Goal: Task Accomplishment & Management: Manage account settings

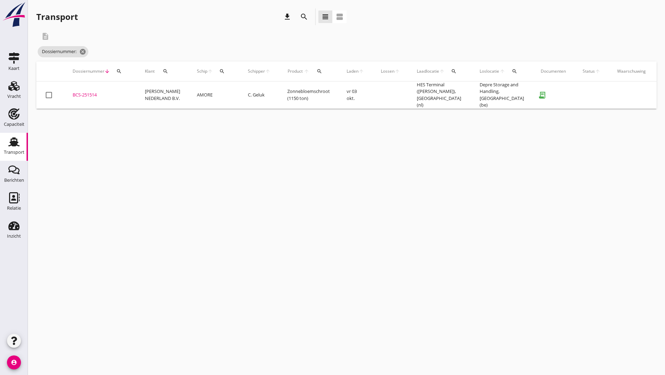
click at [302, 16] on icon "search" at bounding box center [304, 17] width 8 height 8
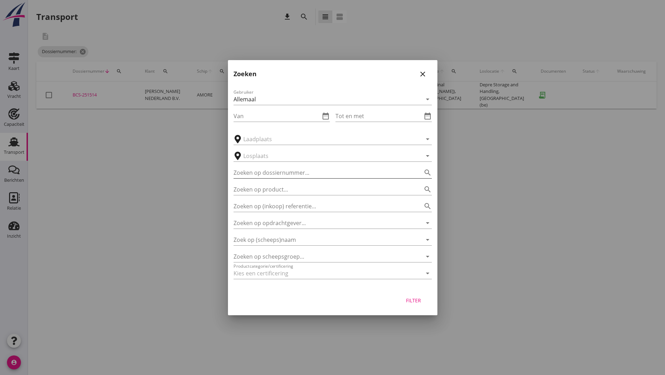
click at [289, 171] on input "Zoeken op dossiernummer..." at bounding box center [323, 172] width 179 height 11
type input "251519"
click at [406, 297] on div "Filter" at bounding box center [414, 299] width 20 height 7
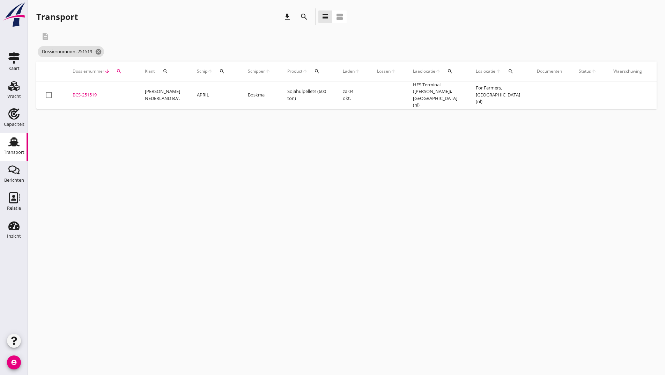
click at [96, 95] on div "BCS-251519" at bounding box center [101, 94] width 56 height 7
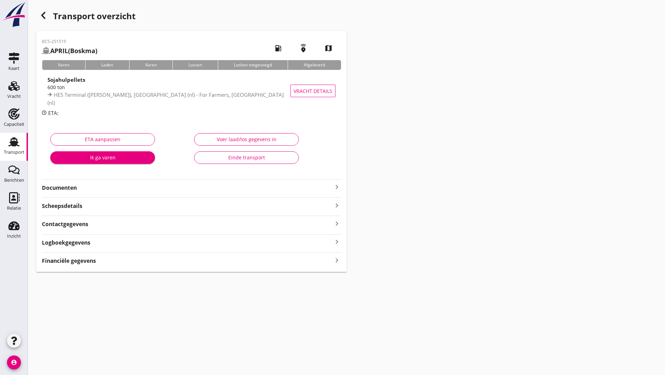
drag, startPoint x: 75, startPoint y: 184, endPoint x: 79, endPoint y: 192, distance: 8.7
click at [75, 190] on strong "Documenten" at bounding box center [187, 188] width 291 height 8
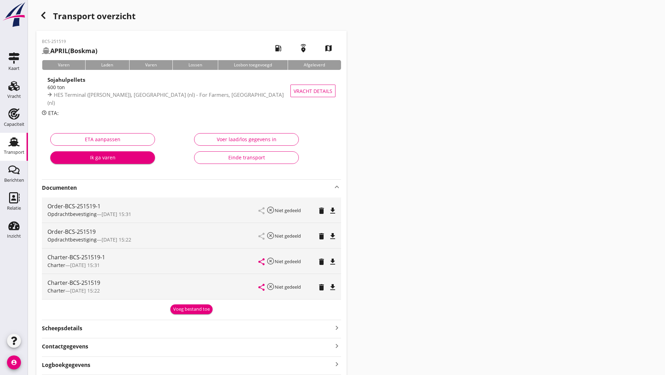
click at [205, 311] on div "Voeg bestand toe" at bounding box center [191, 308] width 37 height 7
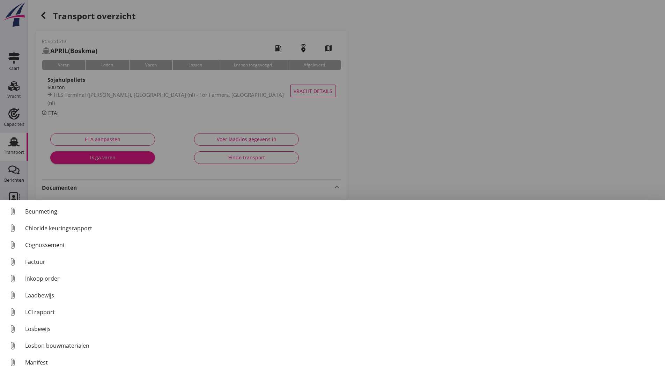
scroll to position [49, 0]
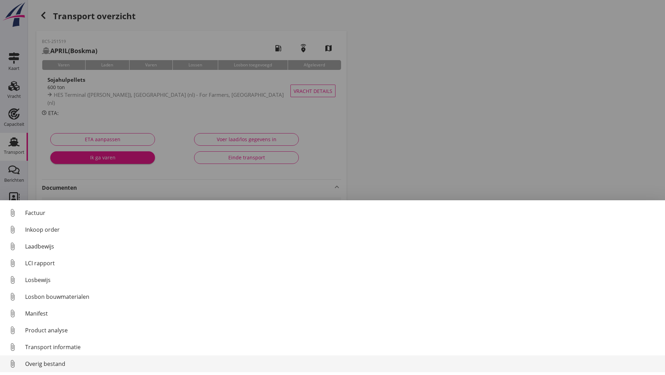
click at [63, 365] on div "Overig bestand" at bounding box center [342, 363] width 634 height 8
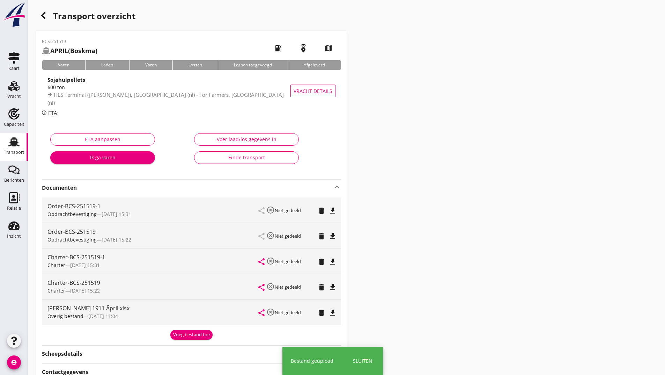
drag, startPoint x: 186, startPoint y: 327, endPoint x: 182, endPoint y: 333, distance: 7.4
click at [184, 332] on div "Voeg bestand toe" at bounding box center [191, 333] width 299 height 12
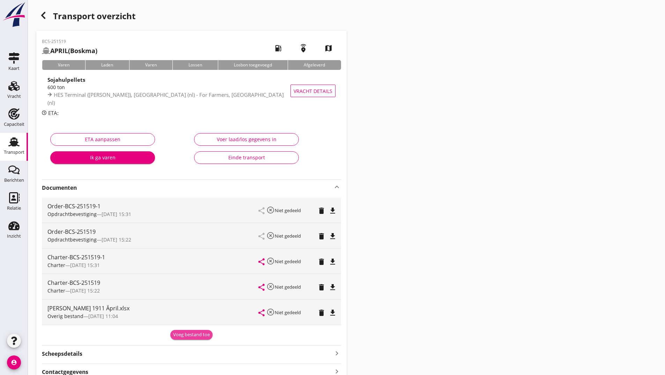
click at [179, 336] on div "Voeg bestand toe" at bounding box center [191, 334] width 37 height 7
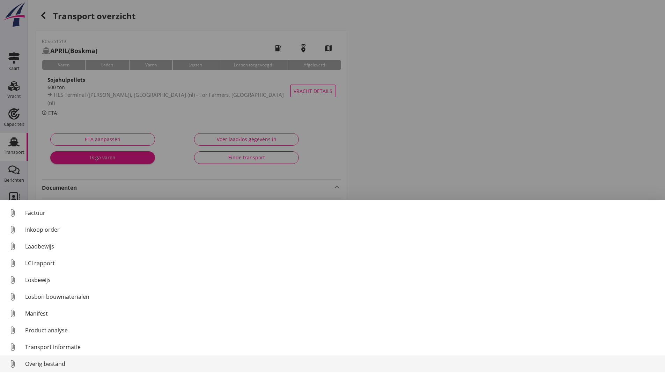
click at [46, 363] on div "Overig bestand" at bounding box center [342, 363] width 634 height 8
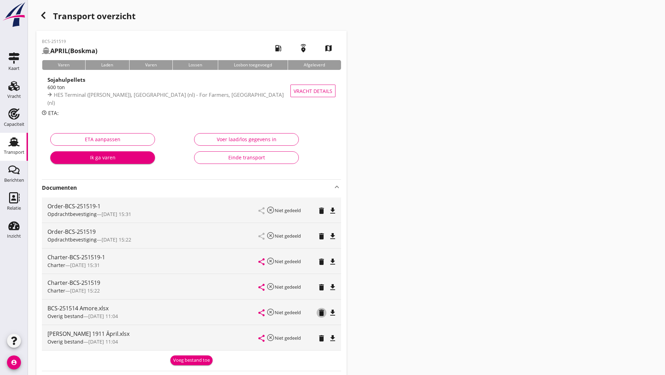
click at [324, 314] on icon "delete" at bounding box center [321, 312] width 8 height 8
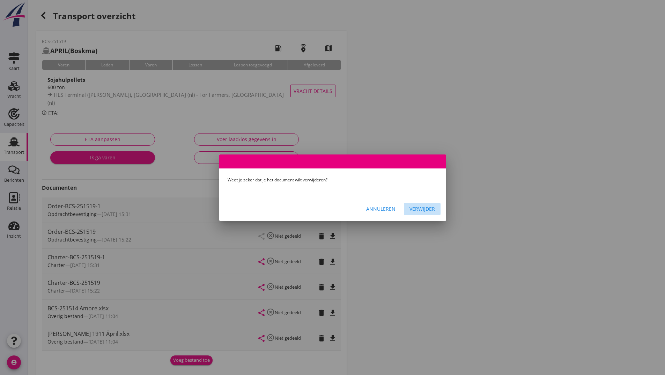
click at [434, 207] on div "Verwijder" at bounding box center [421, 208] width 25 height 7
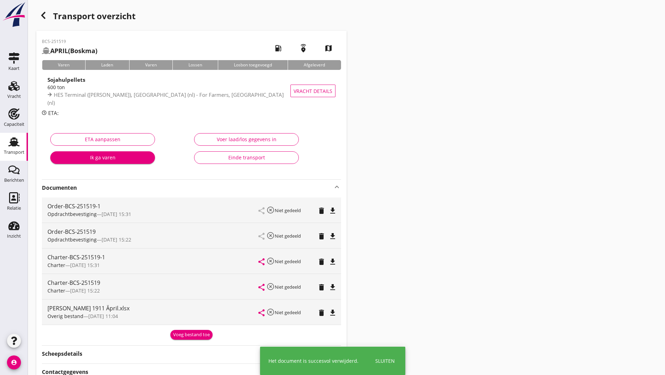
click at [192, 333] on div "Voeg bestand toe" at bounding box center [191, 334] width 37 height 7
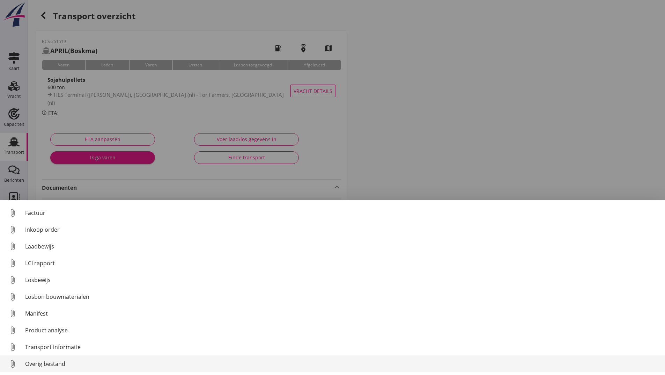
click at [53, 361] on div "Overig bestand" at bounding box center [342, 363] width 634 height 8
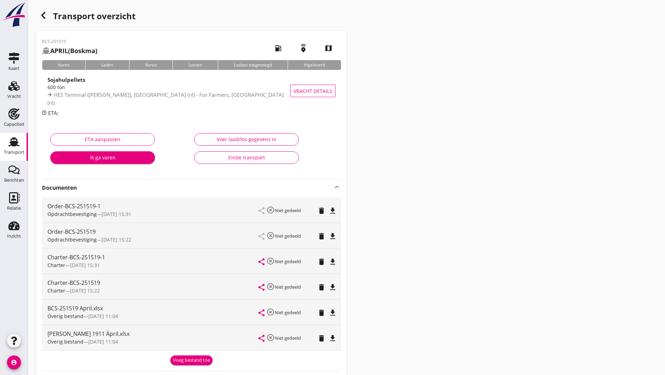
click at [186, 357] on div "Voeg bestand toe" at bounding box center [191, 359] width 37 height 7
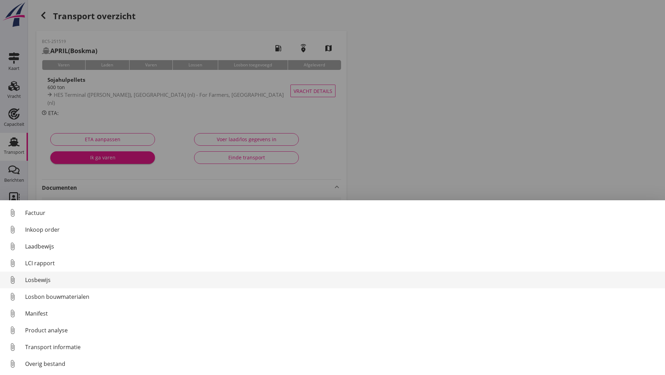
click at [41, 281] on div "Losbewijs" at bounding box center [342, 279] width 634 height 8
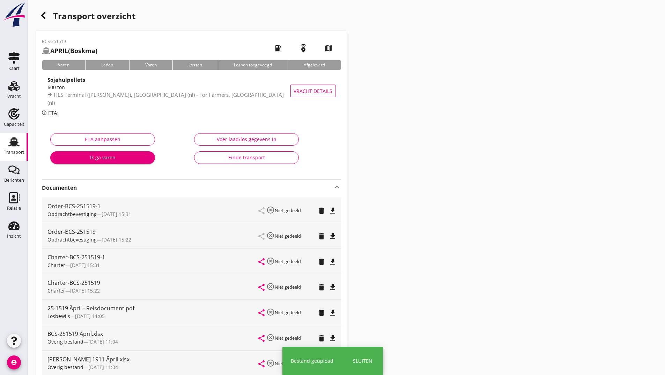
scroll to position [121, 0]
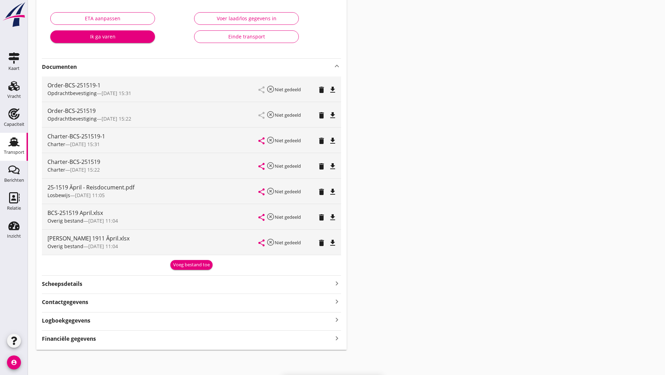
click at [188, 266] on div "Voeg bestand toe" at bounding box center [191, 264] width 37 height 7
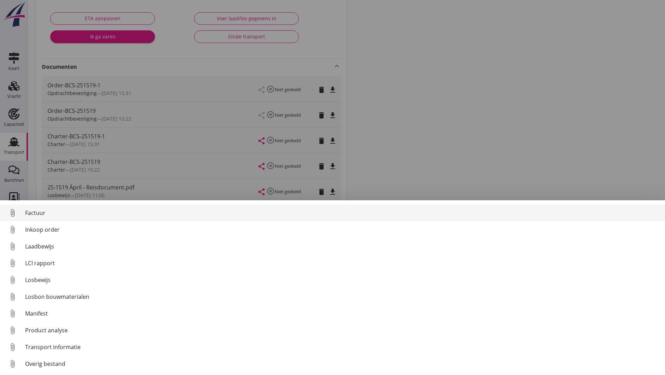
click at [44, 213] on div "Factuur" at bounding box center [342, 212] width 634 height 8
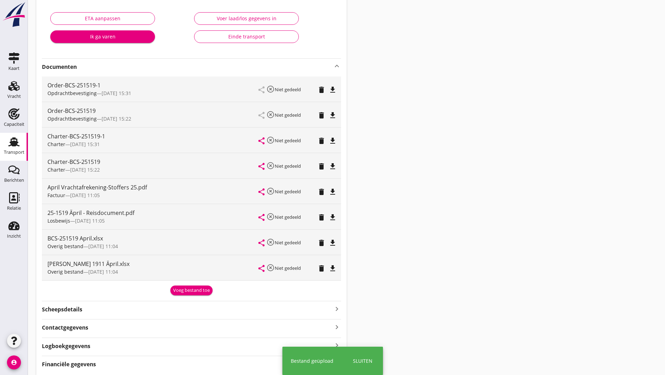
click at [178, 289] on div "Voeg bestand toe" at bounding box center [191, 290] width 37 height 7
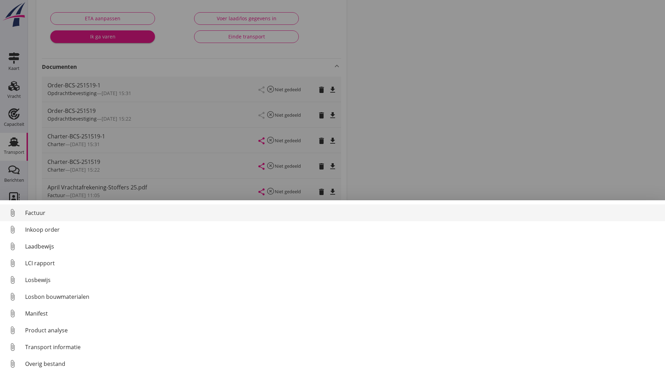
click at [42, 207] on link "attach_file Factuur" at bounding box center [332, 212] width 665 height 17
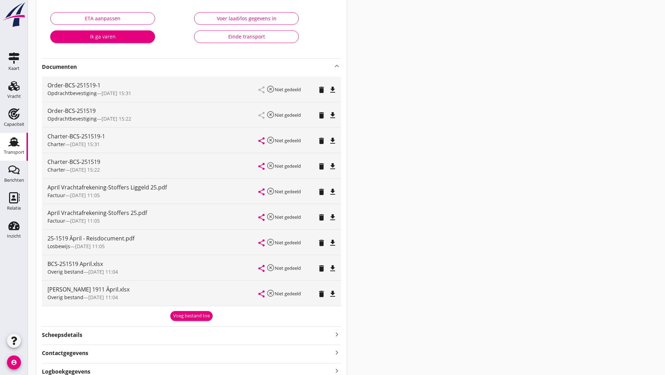
scroll to position [0, 0]
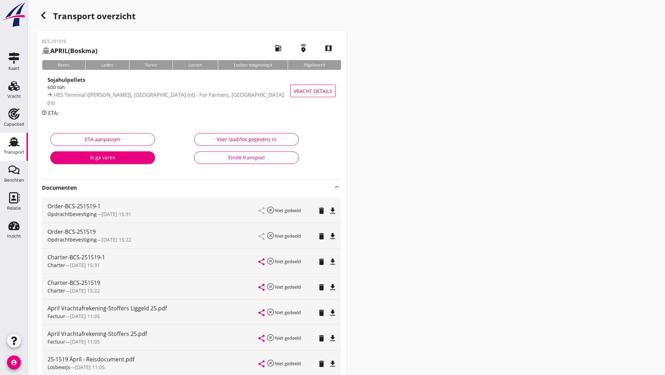
click at [46, 16] on icon "button" at bounding box center [43, 15] width 8 height 8
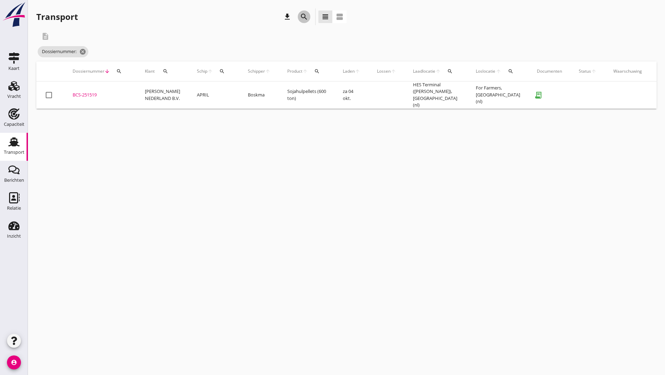
click at [302, 17] on icon "search" at bounding box center [304, 17] width 8 height 8
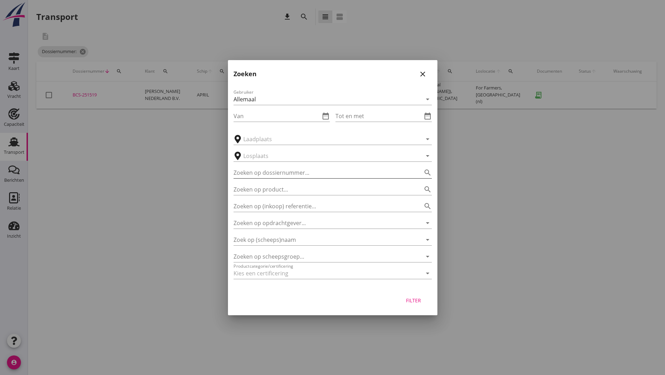
click at [293, 174] on input "Zoeken op dossiernummer..." at bounding box center [323, 172] width 179 height 11
type input "251520"
click at [413, 298] on div "Filter" at bounding box center [414, 299] width 20 height 7
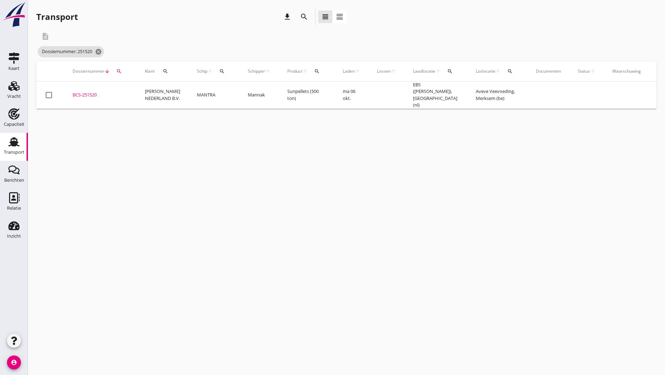
click at [89, 94] on div "BCS-251520" at bounding box center [101, 94] width 56 height 7
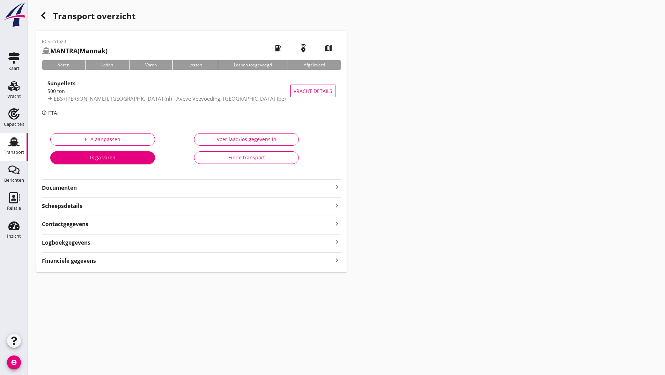
drag, startPoint x: 74, startPoint y: 189, endPoint x: 75, endPoint y: 194, distance: 5.3
click at [74, 189] on strong "Documenten" at bounding box center [187, 188] width 291 height 8
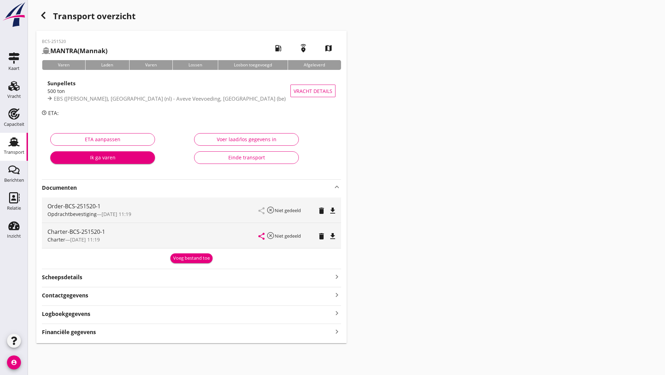
click at [178, 258] on div "Voeg bestand toe" at bounding box center [191, 257] width 37 height 7
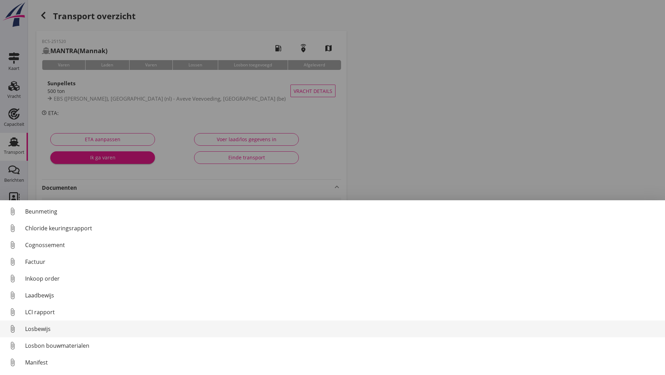
click at [46, 332] on div "Losbewijs" at bounding box center [342, 328] width 634 height 8
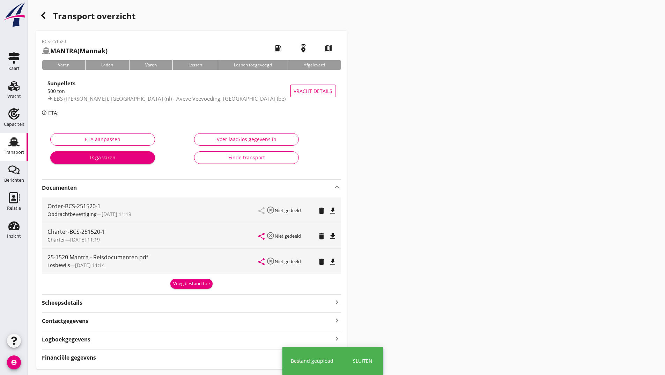
click at [179, 285] on div "Voeg bestand toe" at bounding box center [191, 283] width 37 height 7
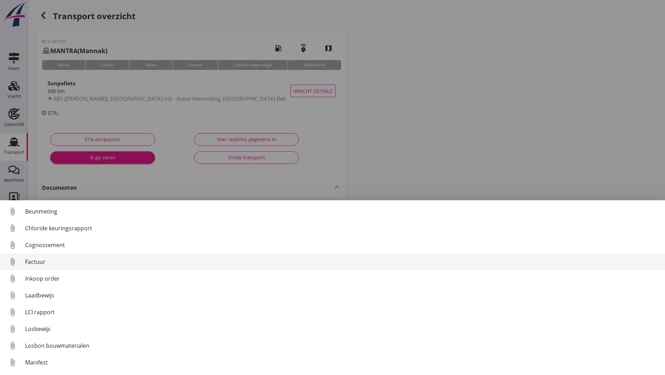
click at [38, 260] on div "Factuur" at bounding box center [342, 261] width 634 height 8
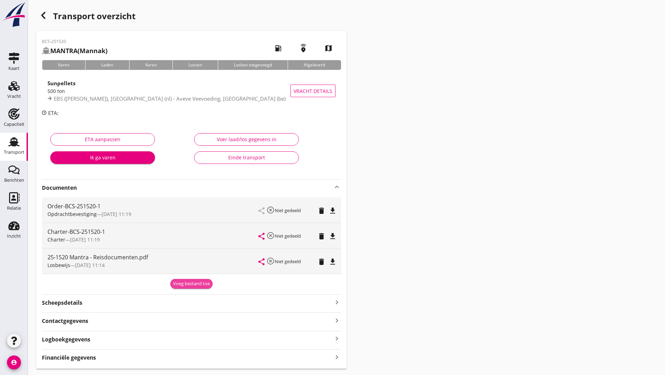
click at [200, 282] on div "Voeg bestand toe" at bounding box center [191, 283] width 37 height 7
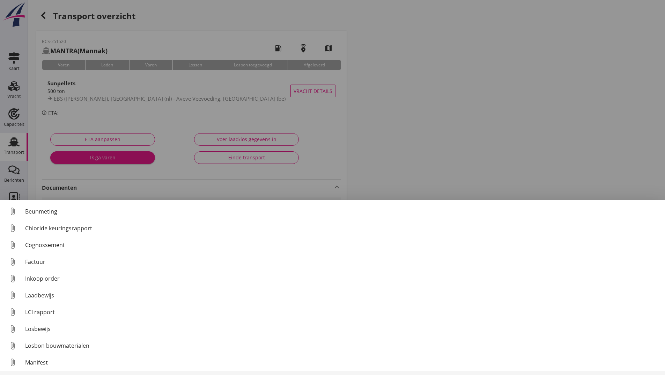
scroll to position [49, 0]
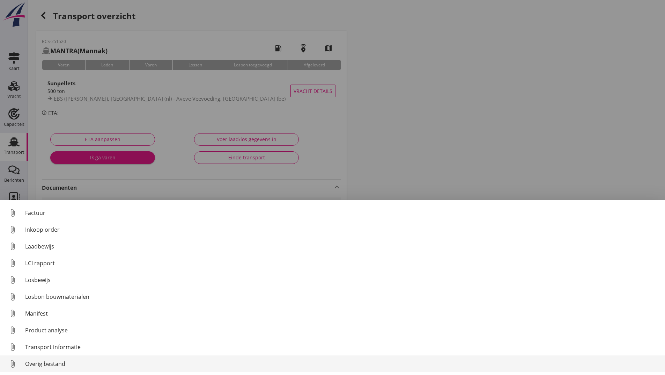
click at [53, 363] on div "Overig bestand" at bounding box center [342, 363] width 634 height 8
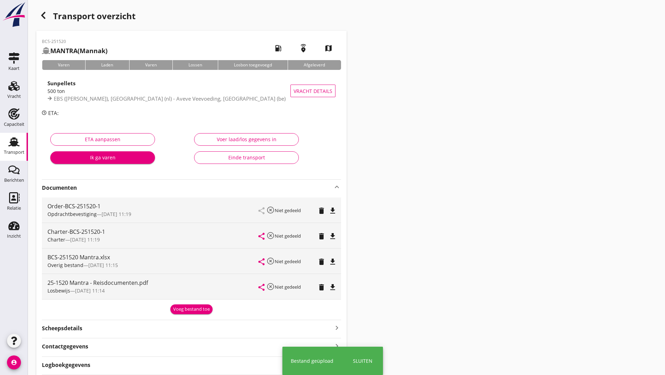
click at [186, 307] on div "Voeg bestand toe" at bounding box center [191, 308] width 37 height 7
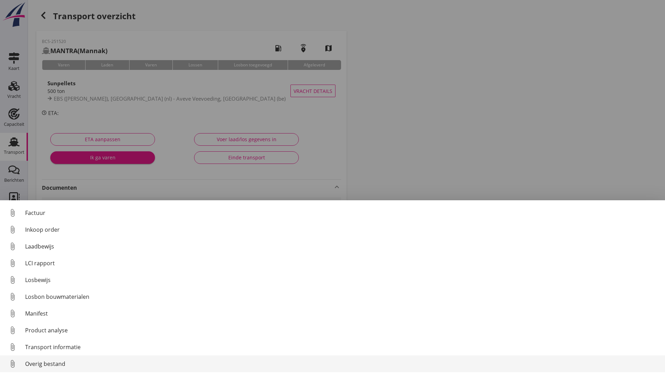
click at [61, 364] on div "Overig bestand" at bounding box center [342, 363] width 634 height 8
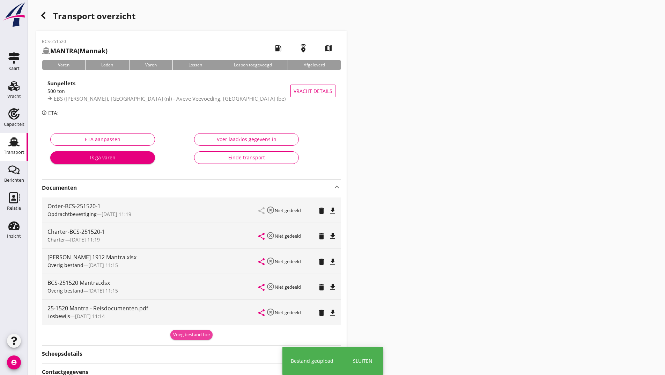
click at [182, 330] on button "Voeg bestand toe" at bounding box center [191, 335] width 42 height 10
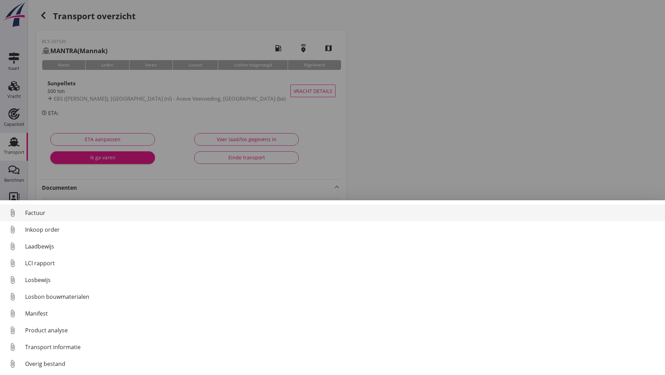
click at [41, 212] on div "Factuur" at bounding box center [342, 212] width 634 height 8
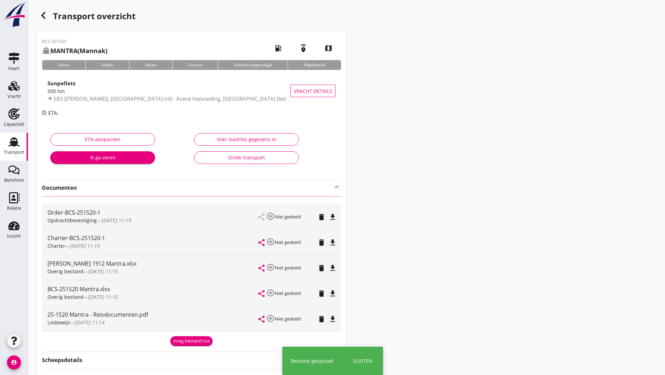
click at [44, 14] on icon "button" at bounding box center [43, 15] width 8 height 8
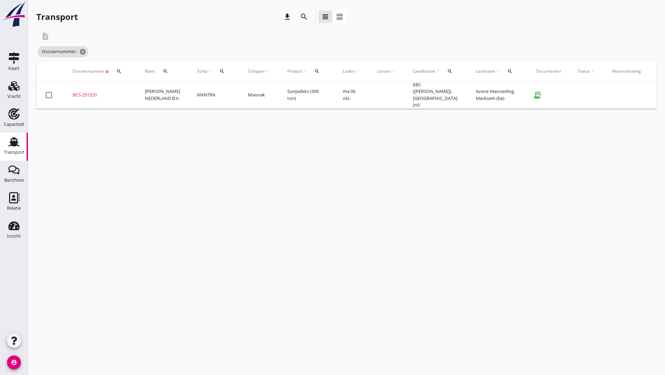
click at [302, 19] on icon "search" at bounding box center [304, 17] width 8 height 8
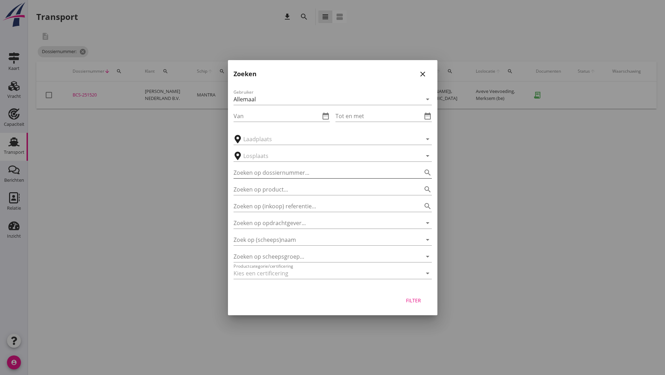
click at [269, 174] on input "Zoeken op dossiernummer..." at bounding box center [323, 172] width 179 height 11
type input "251420"
click at [417, 299] on div "Filter" at bounding box center [414, 299] width 20 height 7
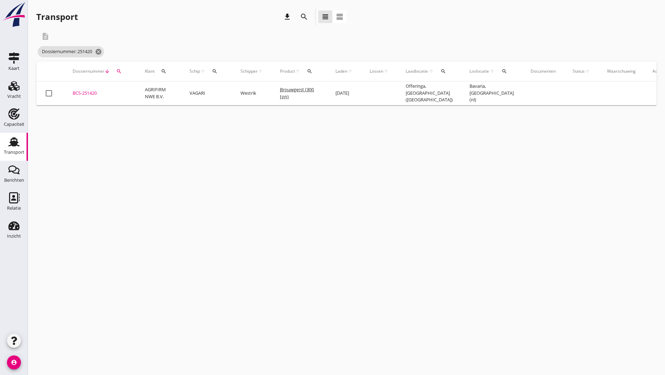
click at [91, 94] on div "BCS-251420" at bounding box center [101, 93] width 56 height 7
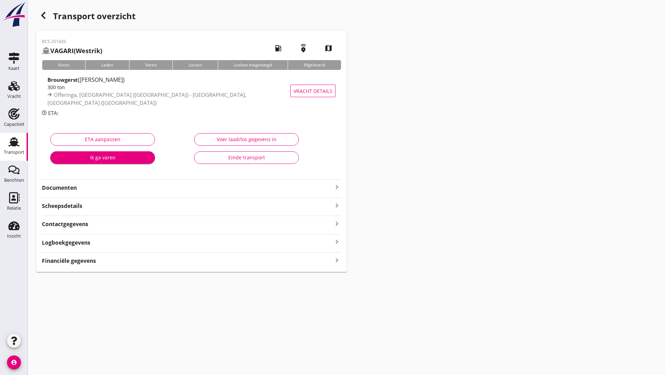
click at [77, 186] on strong "Documenten" at bounding box center [187, 188] width 291 height 8
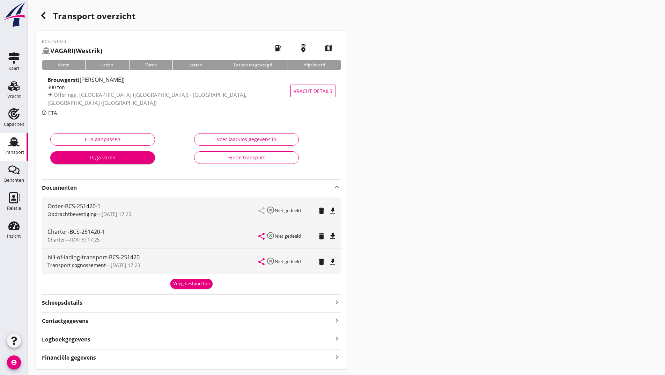
click at [188, 285] on div "Voeg bestand toe" at bounding box center [191, 283] width 37 height 7
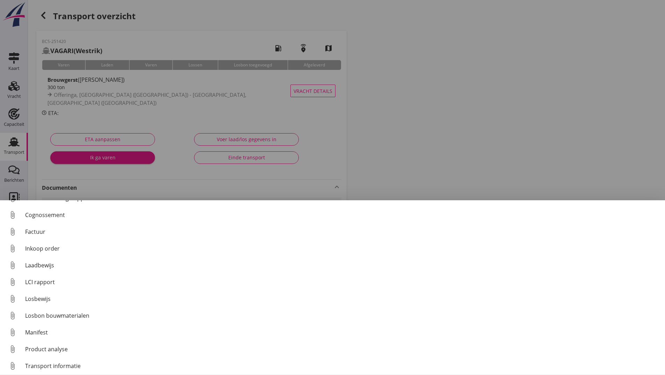
scroll to position [49, 0]
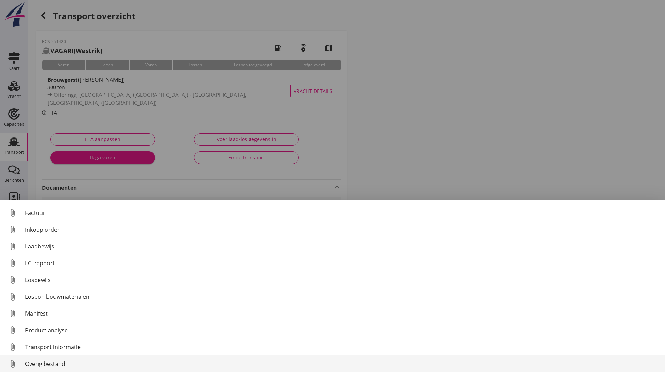
click at [63, 364] on div "Overig bestand" at bounding box center [342, 363] width 634 height 8
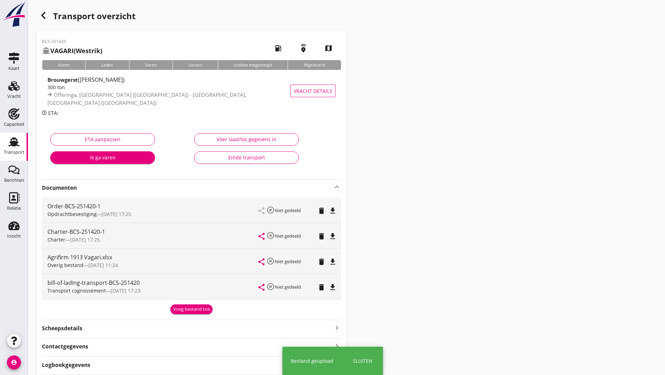
click at [184, 311] on div "Voeg bestand toe" at bounding box center [191, 308] width 37 height 7
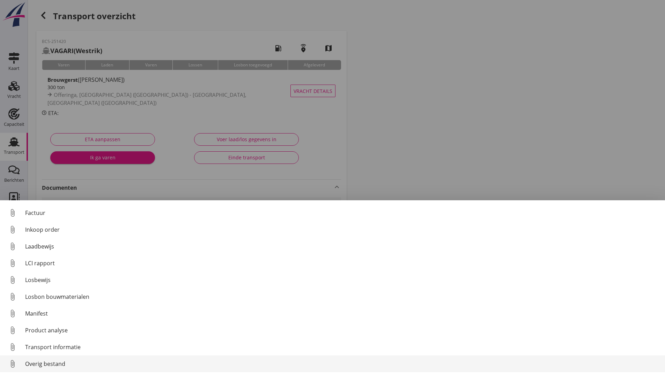
click at [56, 364] on div "Overig bestand" at bounding box center [342, 363] width 634 height 8
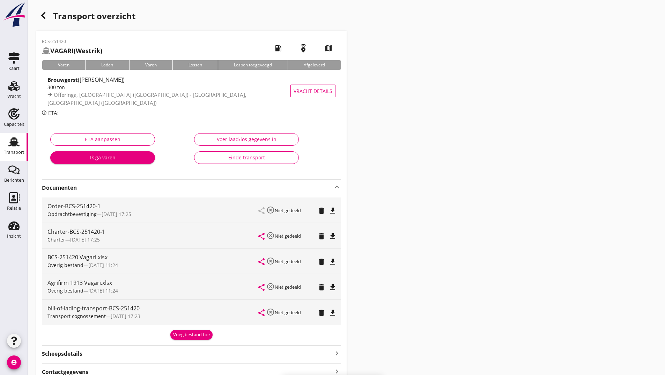
click at [190, 337] on div "Voeg bestand toe" at bounding box center [191, 334] width 37 height 7
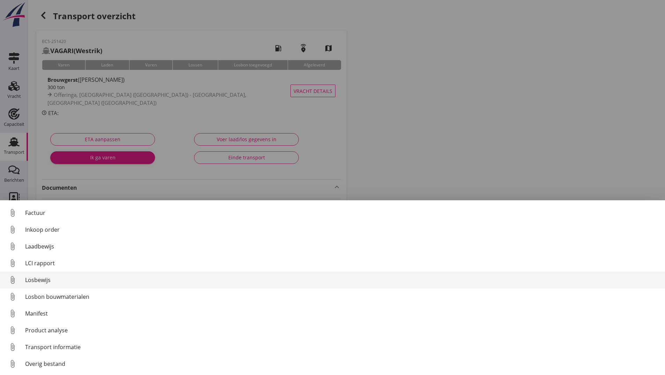
click at [46, 278] on div "Losbewijs" at bounding box center [342, 279] width 634 height 8
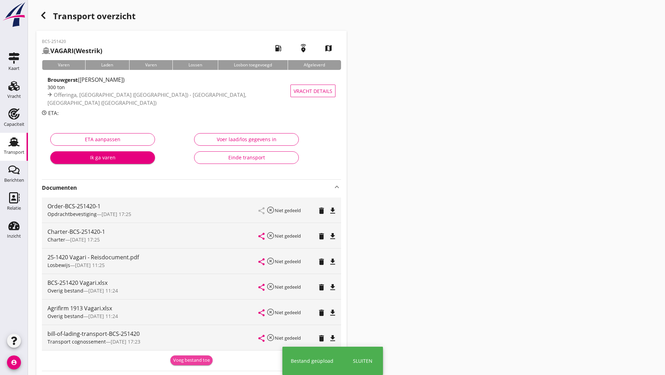
click at [187, 360] on div "Voeg bestand toe" at bounding box center [191, 359] width 37 height 7
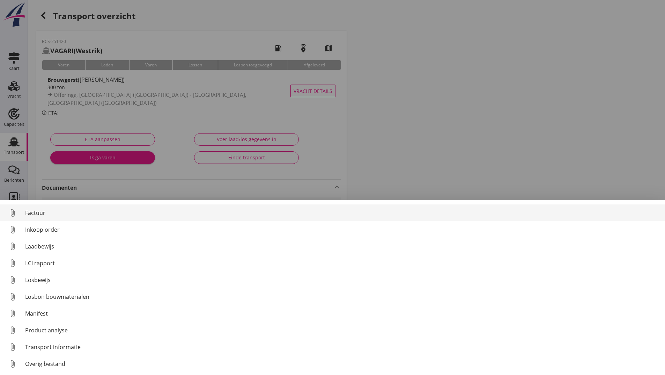
click at [36, 214] on div "Factuur" at bounding box center [342, 212] width 634 height 8
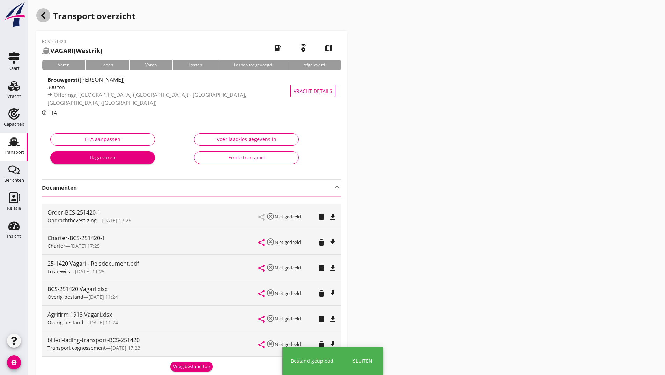
click at [46, 17] on icon "button" at bounding box center [43, 15] width 8 height 8
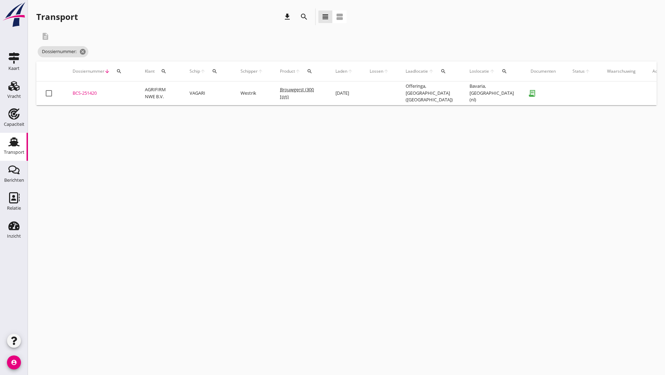
click at [303, 16] on icon "search" at bounding box center [304, 17] width 8 height 8
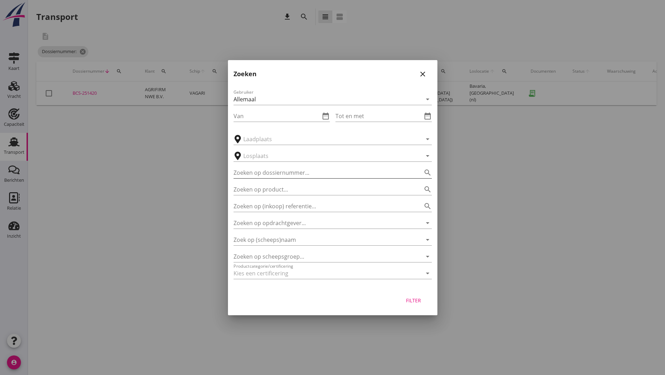
click at [264, 169] on input "Zoeken op dossiernummer..." at bounding box center [323, 172] width 179 height 11
type input "251476"
click at [416, 302] on div "Filter" at bounding box center [414, 299] width 20 height 7
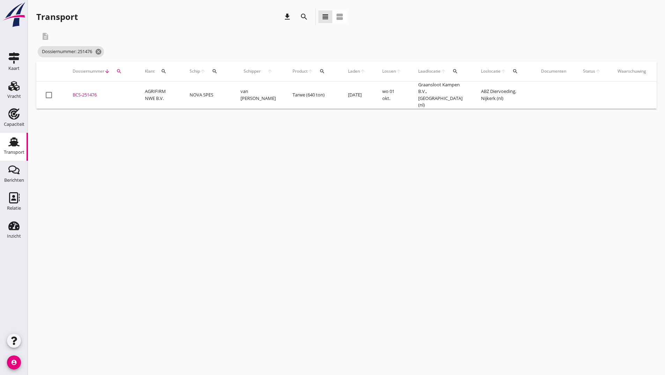
drag, startPoint x: 92, startPoint y: 94, endPoint x: 112, endPoint y: 102, distance: 21.3
click at [93, 93] on div "BCS-251476" at bounding box center [101, 94] width 56 height 7
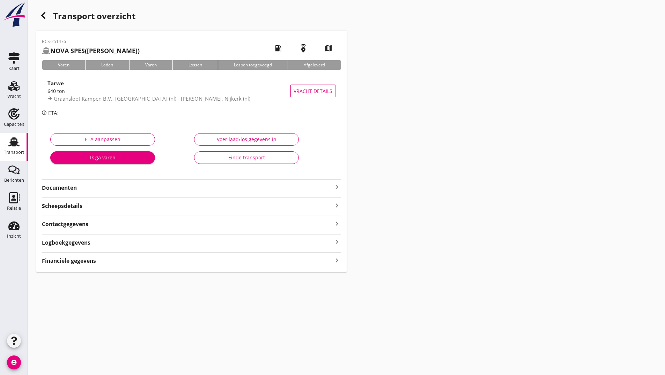
click at [72, 189] on strong "Documenten" at bounding box center [187, 188] width 291 height 8
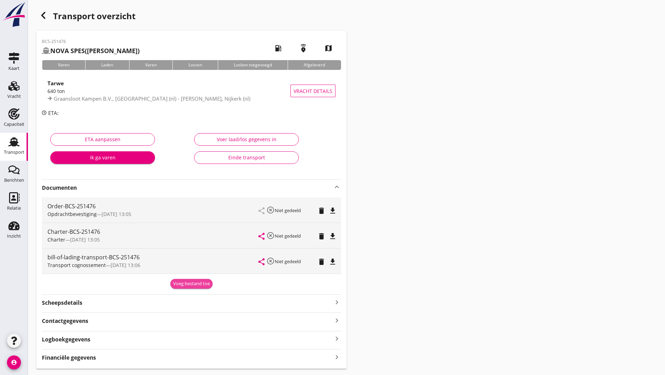
click at [187, 285] on div "Voeg bestand toe" at bounding box center [191, 283] width 37 height 7
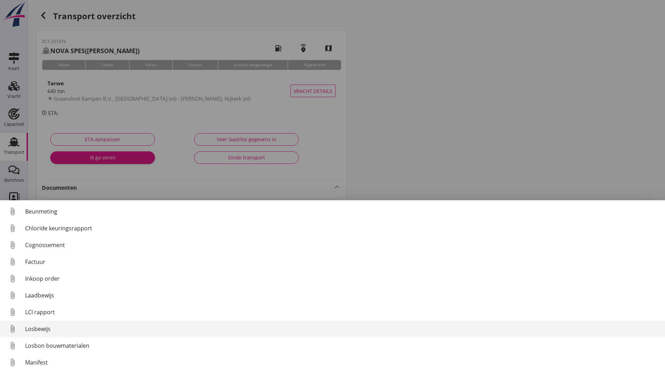
click at [43, 330] on div "Losbewijs" at bounding box center [342, 328] width 634 height 8
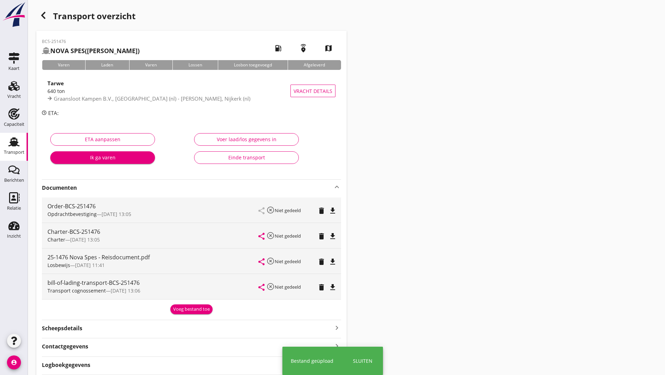
click at [179, 310] on div "Voeg bestand toe" at bounding box center [191, 308] width 37 height 7
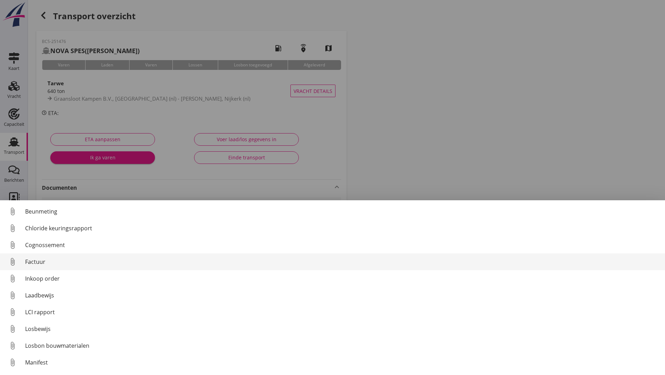
click at [37, 261] on div "Factuur" at bounding box center [342, 261] width 634 height 8
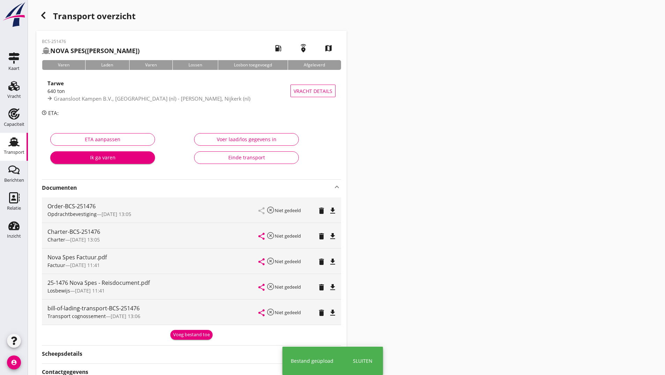
click at [178, 332] on div "Voeg bestand toe" at bounding box center [191, 334] width 37 height 7
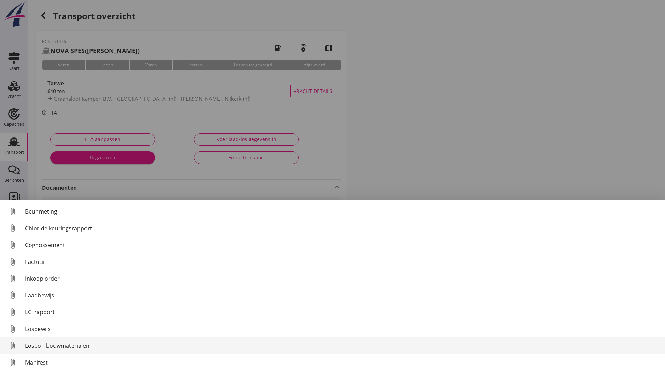
scroll to position [49, 0]
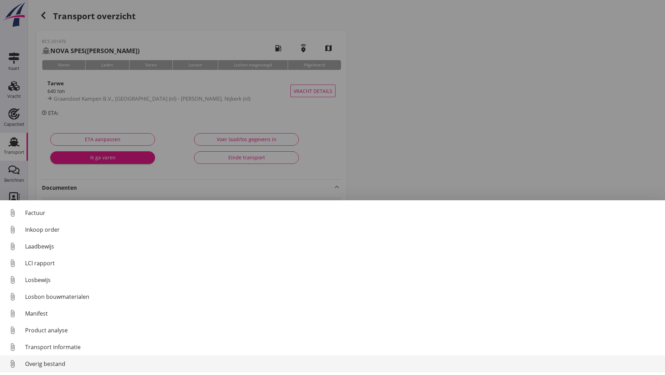
click at [64, 362] on div "Overig bestand" at bounding box center [342, 363] width 634 height 8
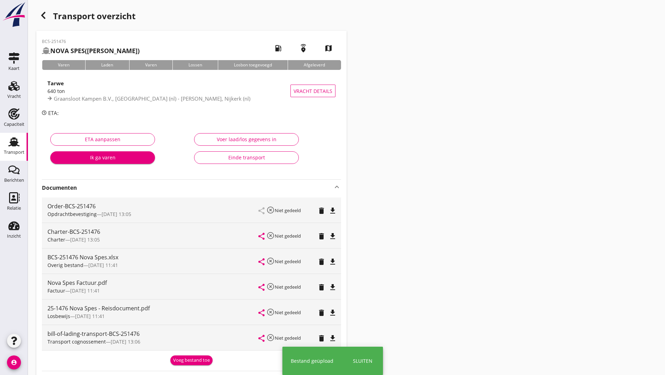
click at [177, 359] on div "Voeg bestand toe" at bounding box center [191, 359] width 37 height 7
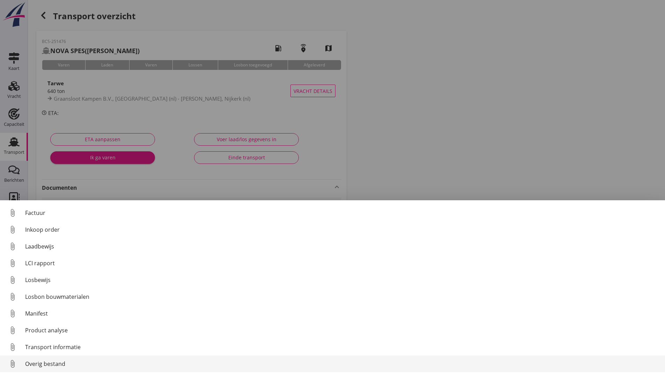
click at [57, 364] on div "Overig bestand" at bounding box center [342, 363] width 634 height 8
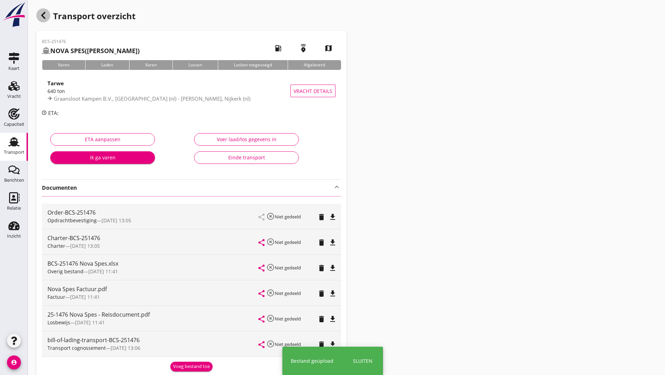
click at [43, 17] on use "button" at bounding box center [43, 15] width 4 height 7
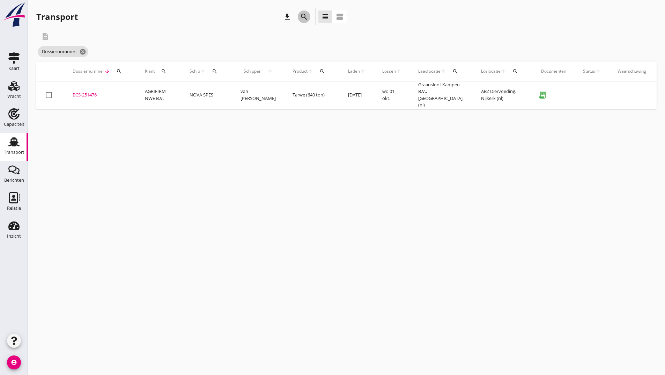
click at [300, 16] on icon "search" at bounding box center [304, 17] width 8 height 8
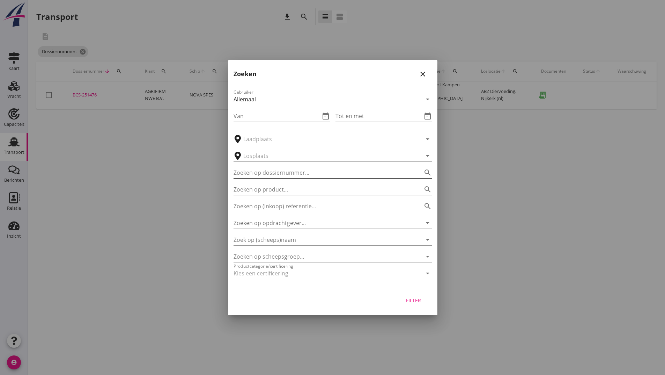
click at [252, 170] on input "Zoeken op dossiernummer..." at bounding box center [323, 172] width 179 height 11
type input "251417"
click at [414, 301] on div "Filter" at bounding box center [414, 299] width 20 height 7
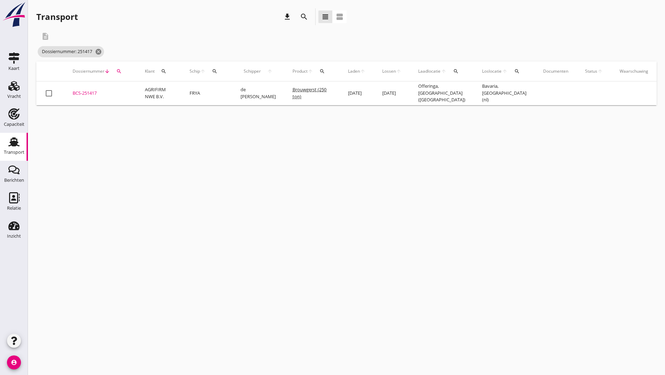
click at [93, 93] on div "BCS-251417" at bounding box center [101, 93] width 56 height 7
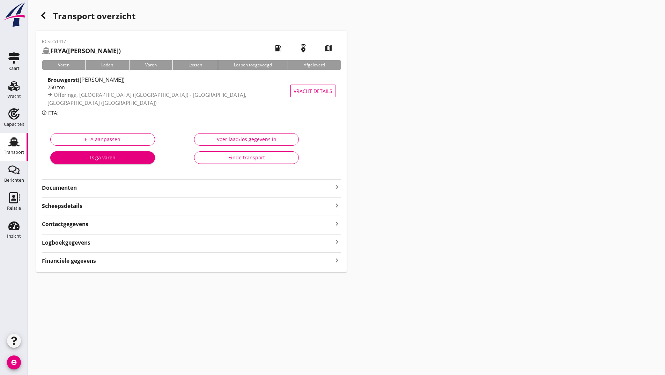
click at [71, 187] on strong "Documenten" at bounding box center [187, 188] width 291 height 8
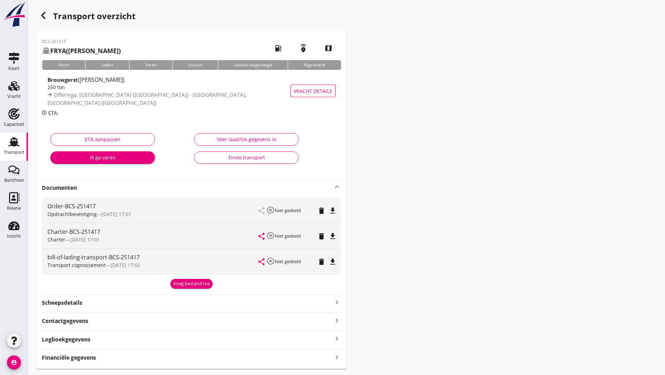
click at [190, 284] on div "Voeg bestand toe" at bounding box center [191, 283] width 37 height 7
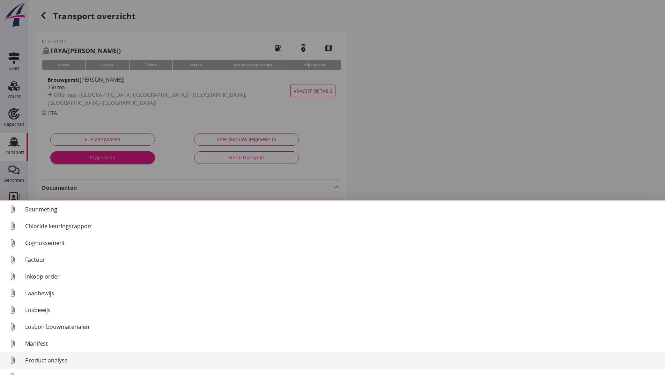
scroll to position [30, 0]
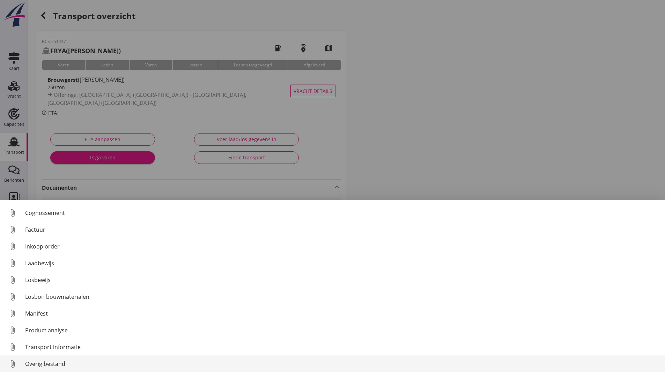
click at [57, 363] on div "Overig bestand" at bounding box center [342, 363] width 634 height 8
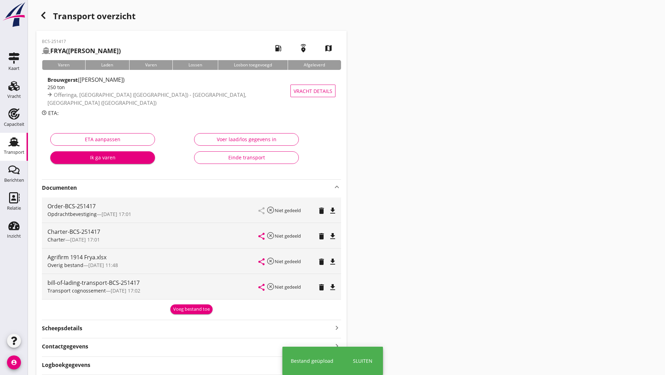
click at [189, 310] on div "Voeg bestand toe" at bounding box center [191, 308] width 37 height 7
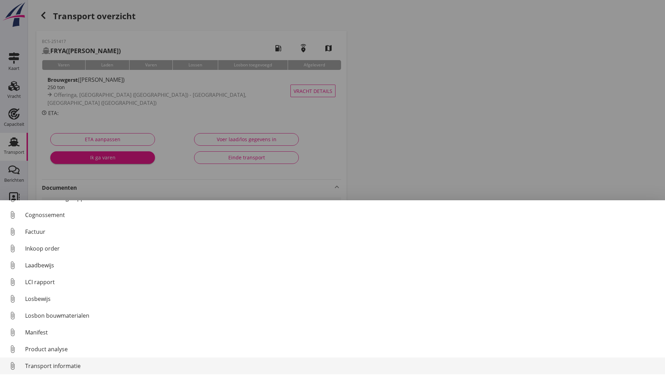
scroll to position [49, 0]
drag, startPoint x: 57, startPoint y: 365, endPoint x: 61, endPoint y: 365, distance: 4.2
click at [61, 365] on div "Overig bestand" at bounding box center [342, 363] width 634 height 8
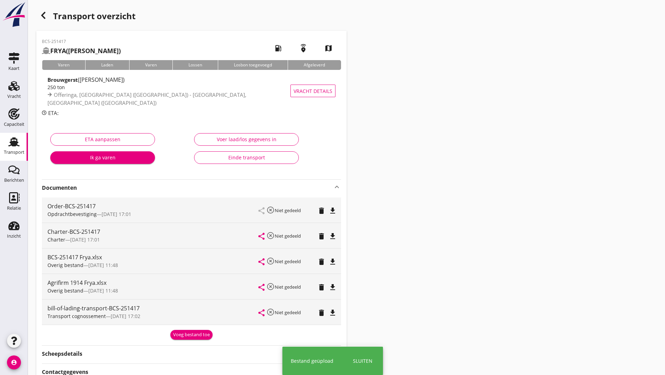
click at [187, 333] on div "Voeg bestand toe" at bounding box center [191, 334] width 37 height 7
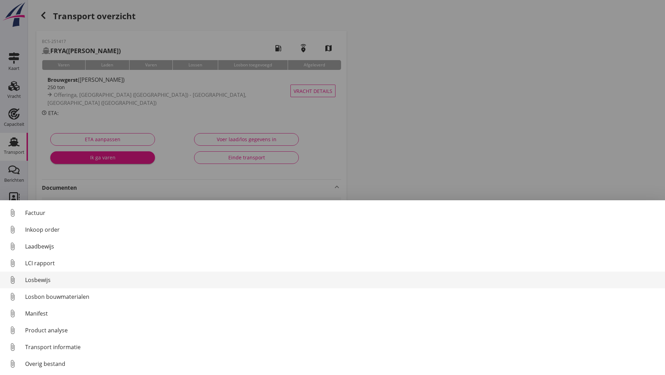
click at [45, 281] on div "Losbewijs" at bounding box center [342, 279] width 634 height 8
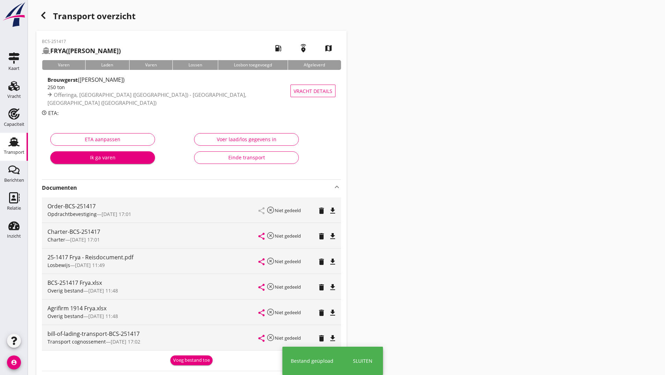
click at [189, 358] on div "Voeg bestand toe" at bounding box center [191, 359] width 37 height 7
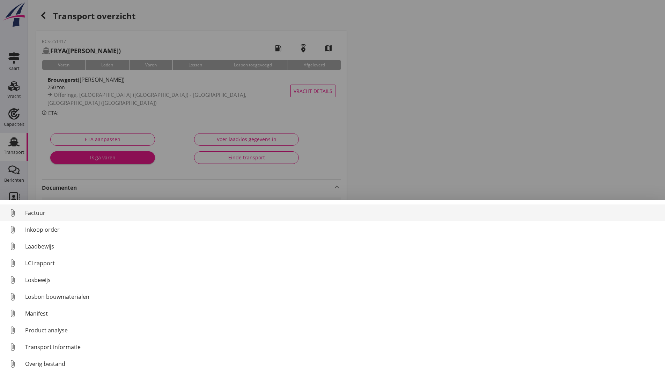
click at [39, 213] on div "Factuur" at bounding box center [342, 212] width 634 height 8
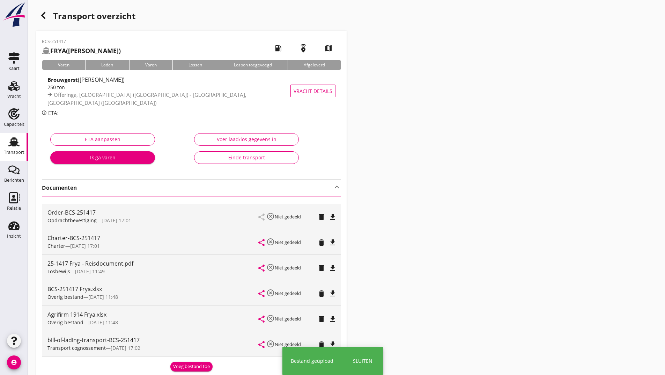
click at [44, 18] on use "button" at bounding box center [43, 15] width 4 height 7
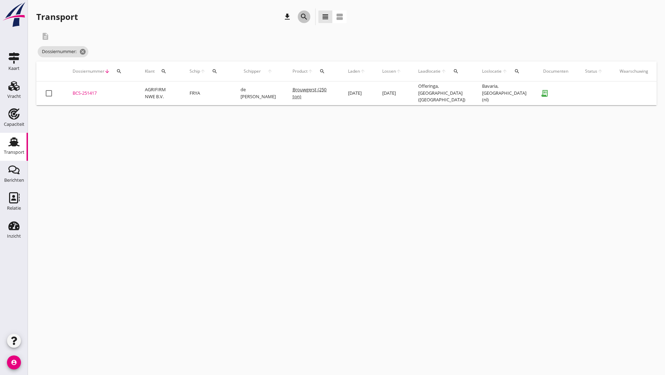
click at [302, 14] on icon "search" at bounding box center [304, 17] width 8 height 8
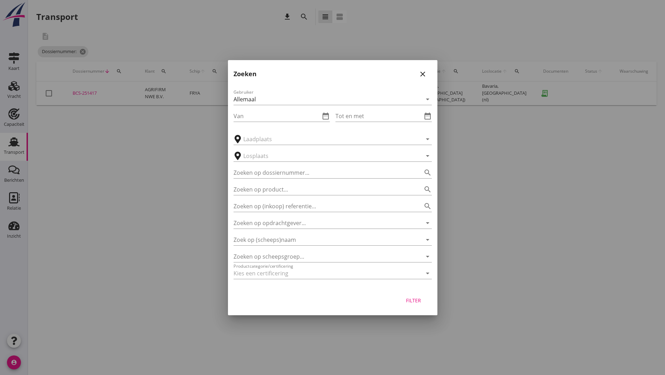
click at [247, 165] on div "Zoeken op dossiernummer... search" at bounding box center [333, 170] width 198 height 15
click at [244, 167] on input "Zoeken op dossiernummer..." at bounding box center [323, 172] width 179 height 11
type input "251507"
click at [410, 299] on div "Filter" at bounding box center [414, 299] width 20 height 7
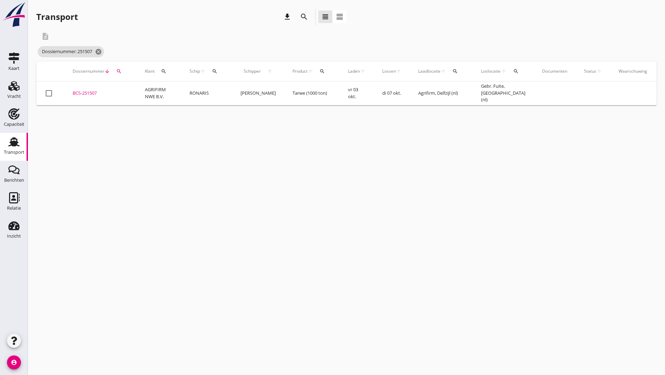
click at [82, 95] on div "BCS-251507" at bounding box center [101, 93] width 56 height 7
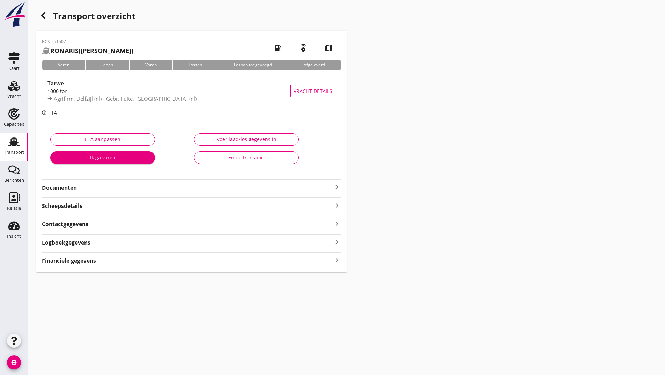
click at [80, 190] on strong "Documenten" at bounding box center [187, 188] width 291 height 8
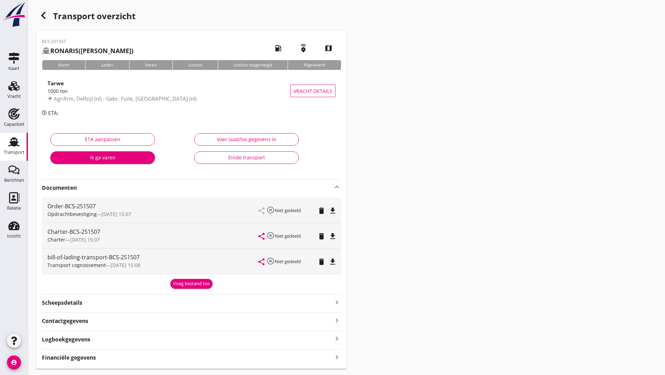
click at [189, 286] on div "Voeg bestand toe" at bounding box center [191, 283] width 37 height 7
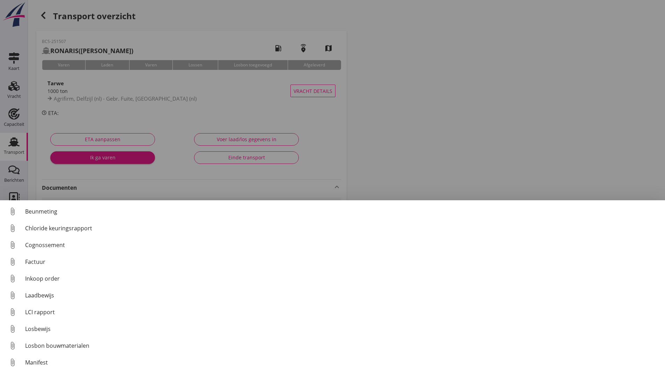
scroll to position [49, 0]
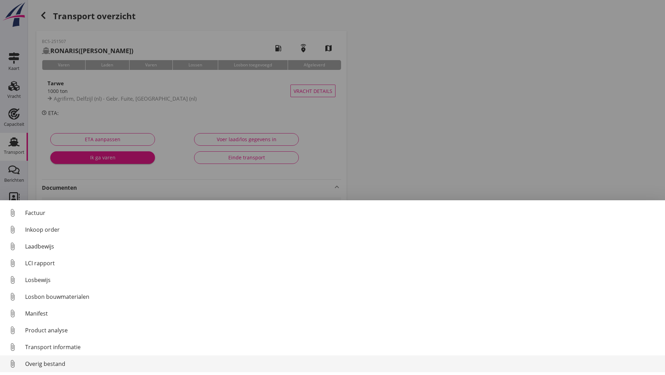
click at [37, 365] on div "Overig bestand" at bounding box center [342, 363] width 634 height 8
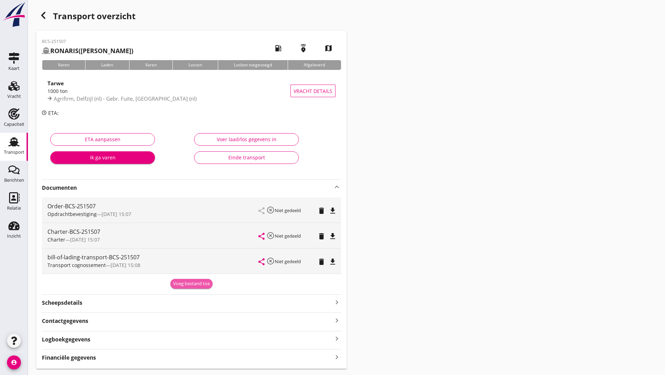
drag, startPoint x: 179, startPoint y: 283, endPoint x: 158, endPoint y: 285, distance: 20.7
click at [178, 282] on div "Voeg bestand toe" at bounding box center [191, 283] width 37 height 7
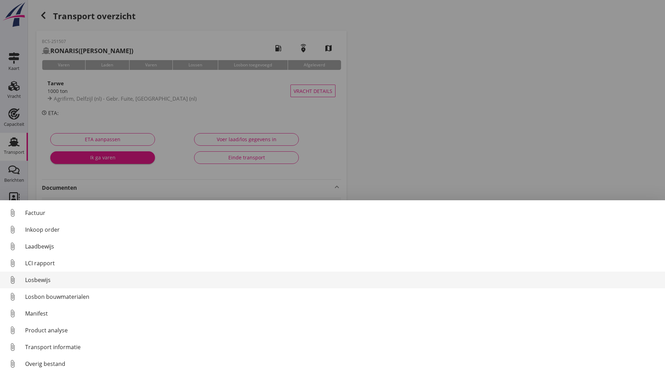
click at [45, 280] on div "Losbewijs" at bounding box center [342, 279] width 634 height 8
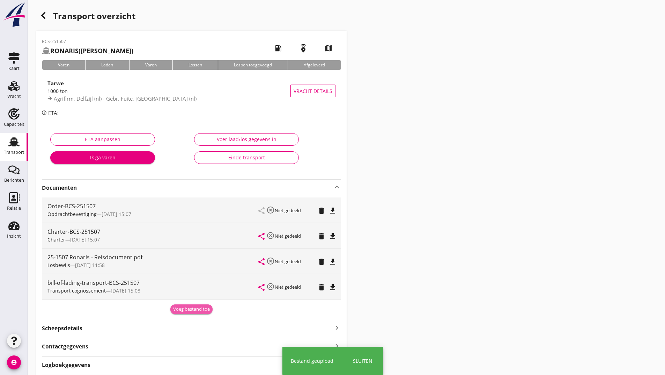
drag, startPoint x: 182, startPoint y: 310, endPoint x: 155, endPoint y: 313, distance: 27.5
click at [182, 310] on div "Voeg bestand toe" at bounding box center [191, 308] width 37 height 7
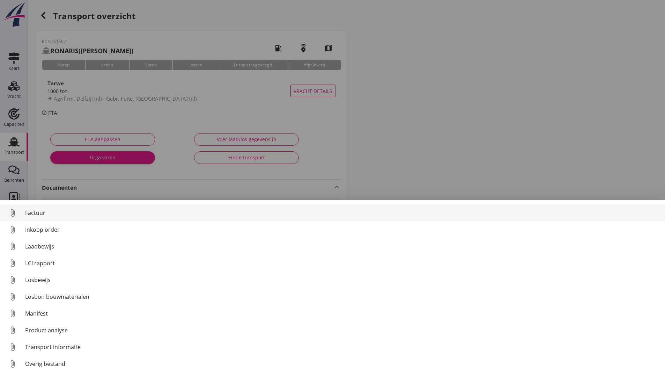
click at [41, 213] on div "Factuur" at bounding box center [342, 212] width 634 height 8
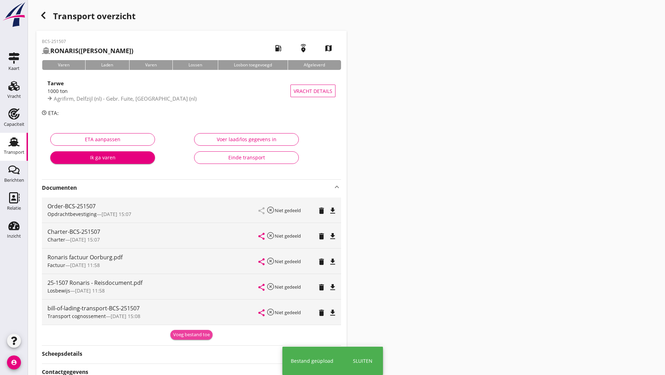
click at [183, 334] on div "Voeg bestand toe" at bounding box center [191, 334] width 37 height 7
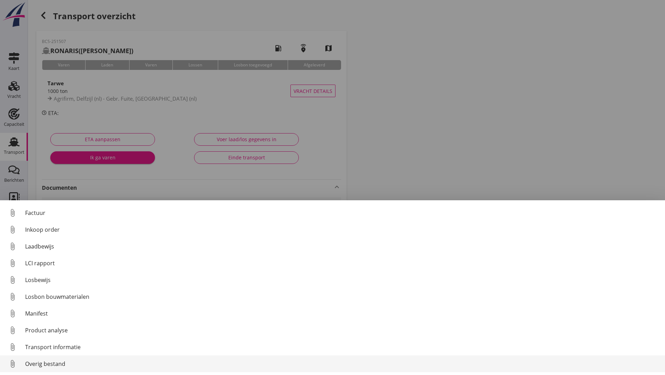
click at [53, 364] on div "Overig bestand" at bounding box center [342, 363] width 634 height 8
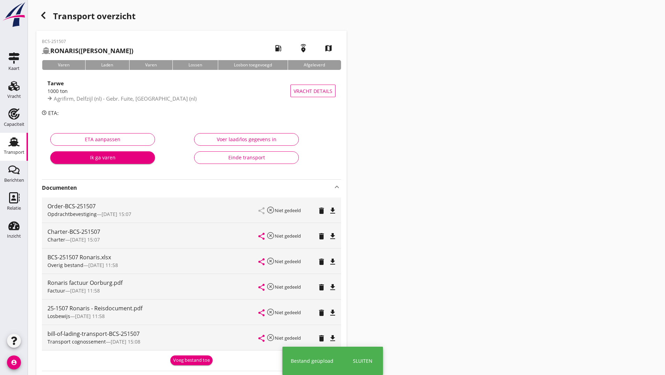
drag, startPoint x: 180, startPoint y: 358, endPoint x: 156, endPoint y: 340, distance: 29.7
click at [180, 357] on div "Voeg bestand toe" at bounding box center [191, 359] width 37 height 7
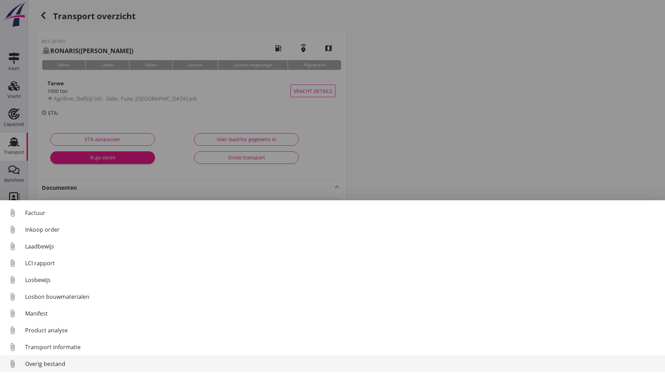
click at [64, 361] on div "Overig bestand" at bounding box center [342, 363] width 634 height 8
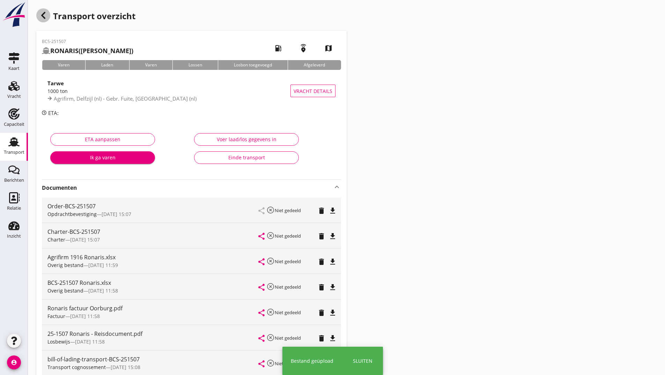
click at [45, 16] on icon "button" at bounding box center [43, 15] width 8 height 8
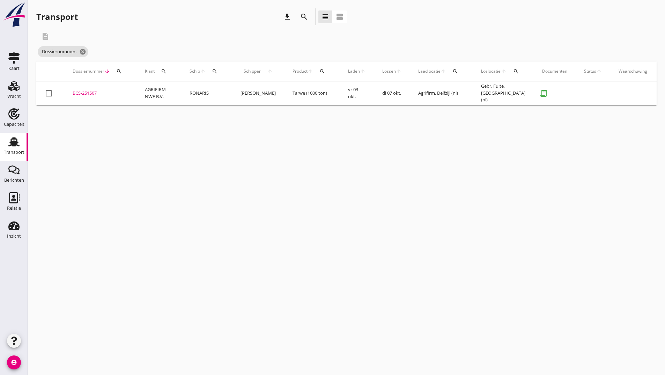
click at [302, 14] on icon "search" at bounding box center [304, 17] width 8 height 8
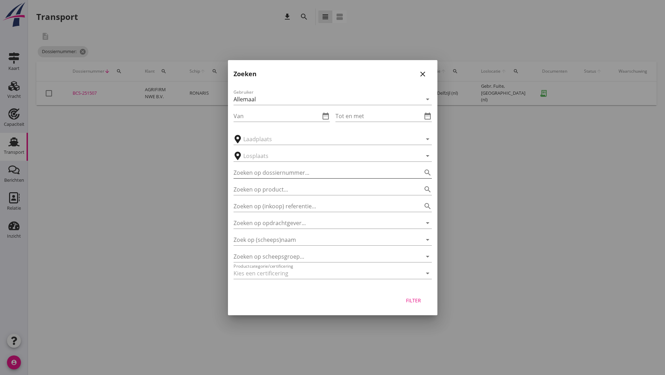
click at [295, 172] on input "Zoeken op dossiernummer..." at bounding box center [323, 172] width 179 height 11
type input "251543"
click at [414, 300] on div "Filter" at bounding box center [414, 299] width 20 height 7
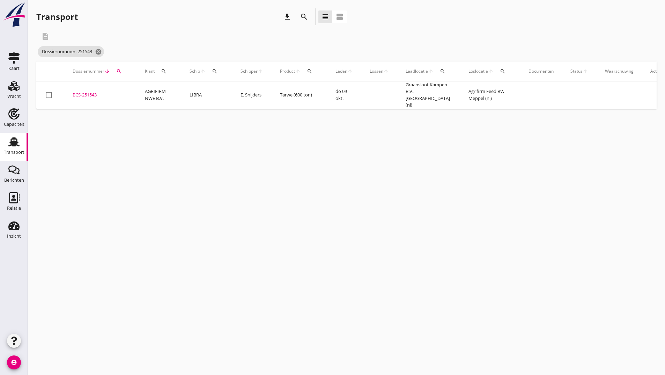
click at [92, 95] on div "BCS-251543" at bounding box center [101, 94] width 56 height 7
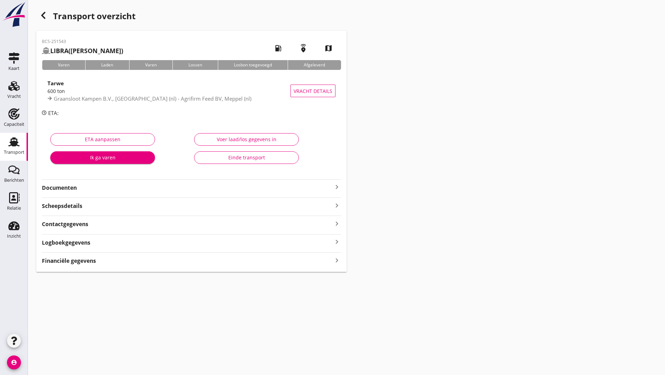
click at [77, 187] on strong "Documenten" at bounding box center [187, 188] width 291 height 8
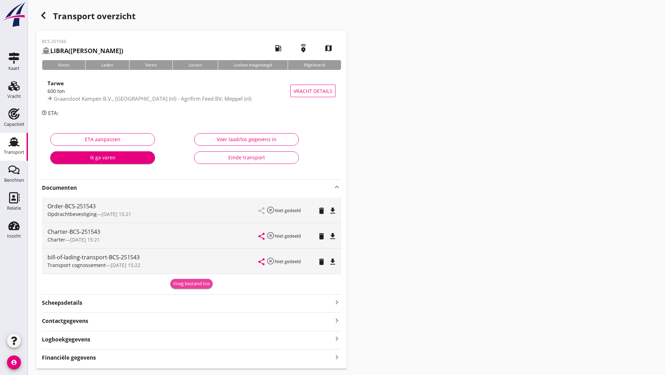
drag, startPoint x: 184, startPoint y: 280, endPoint x: 183, endPoint y: 301, distance: 20.7
click at [184, 281] on div "Voeg bestand toe" at bounding box center [191, 283] width 37 height 7
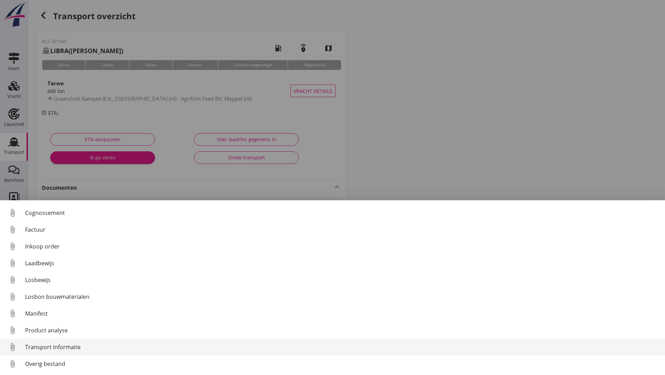
scroll to position [49, 0]
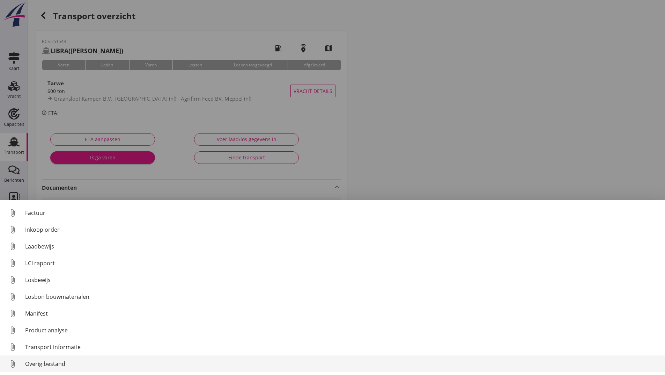
click at [64, 364] on div "Overig bestand" at bounding box center [342, 363] width 634 height 8
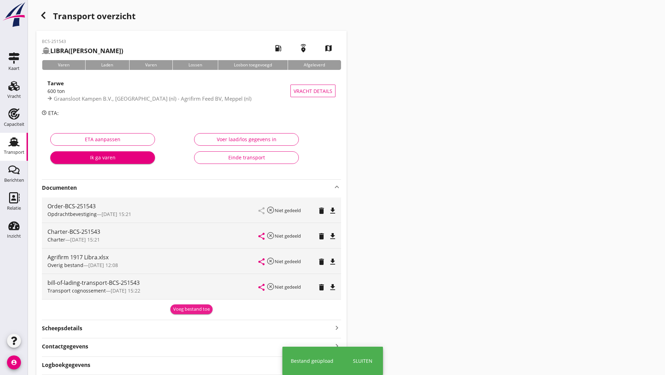
drag, startPoint x: 180, startPoint y: 306, endPoint x: 158, endPoint y: 322, distance: 26.7
click at [180, 306] on div "Voeg bestand toe" at bounding box center [191, 308] width 37 height 7
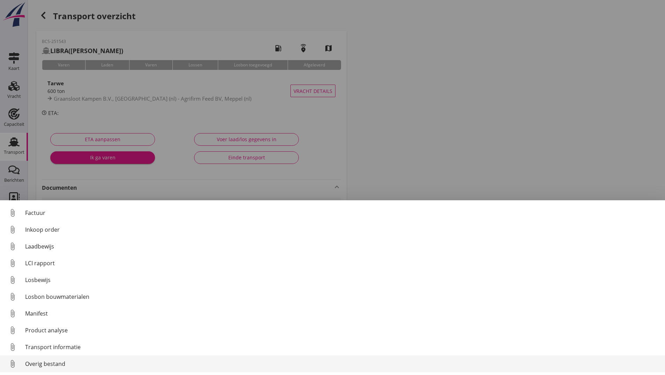
click at [63, 361] on div "Overig bestand" at bounding box center [342, 363] width 634 height 8
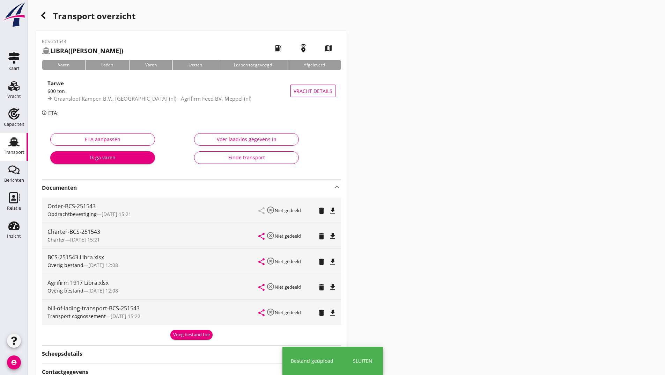
click at [186, 337] on div "Voeg bestand toe" at bounding box center [191, 334] width 37 height 7
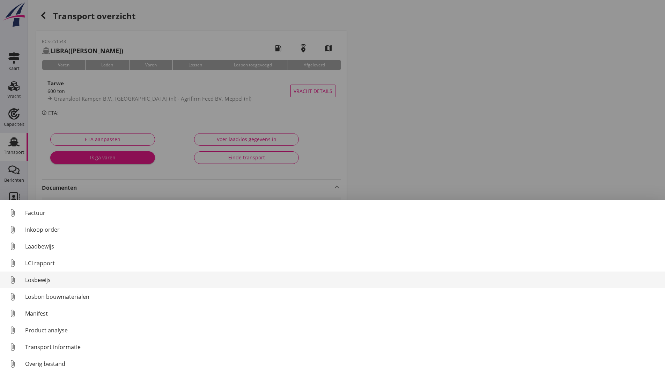
click at [47, 281] on div "Losbewijs" at bounding box center [342, 279] width 634 height 8
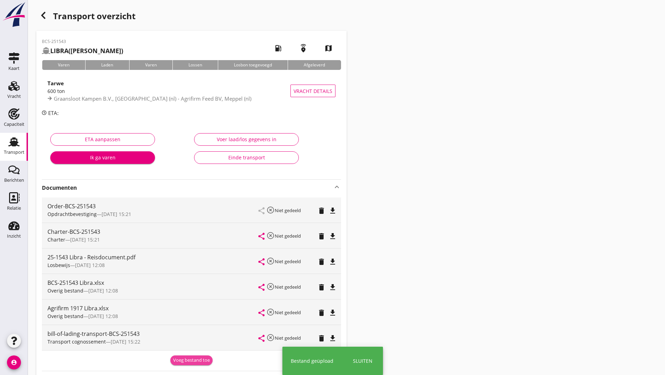
click at [191, 358] on div "Voeg bestand toe" at bounding box center [191, 359] width 37 height 7
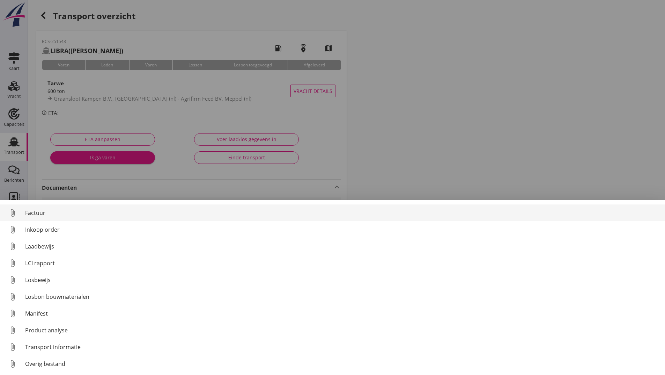
click at [39, 209] on div "Factuur" at bounding box center [342, 212] width 634 height 8
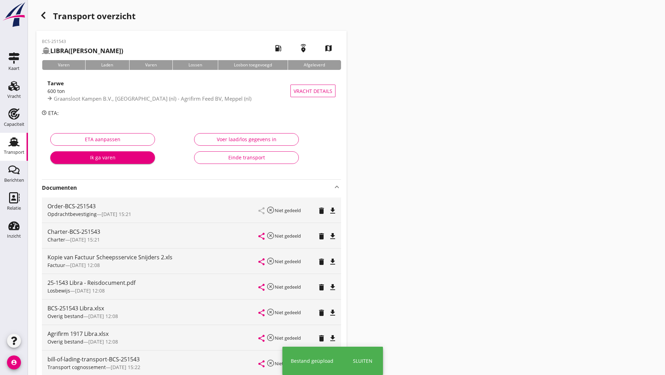
click at [43, 14] on use "button" at bounding box center [43, 15] width 4 height 7
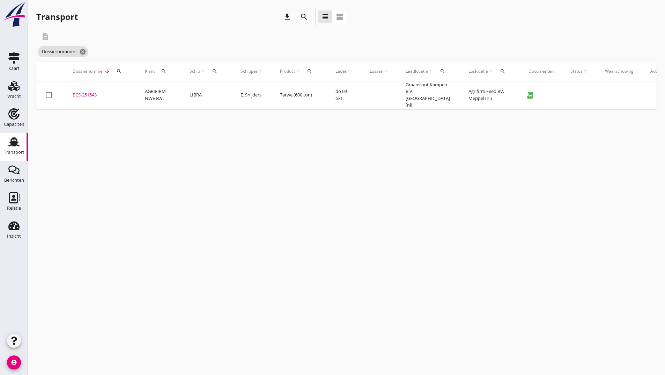
click at [301, 15] on icon "search" at bounding box center [304, 17] width 8 height 8
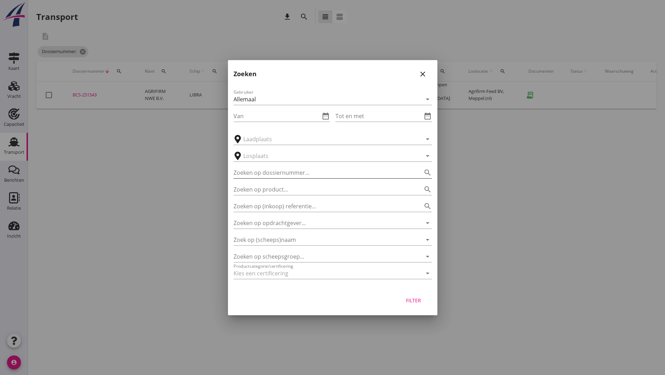
click at [280, 169] on input "Zoeken op dossiernummer..." at bounding box center [323, 172] width 179 height 11
type input "251473"
click at [413, 299] on div "Filter" at bounding box center [414, 299] width 20 height 7
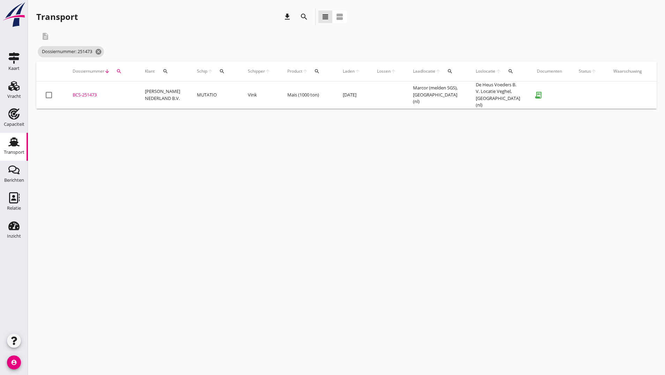
click at [97, 93] on div "BCS-251473" at bounding box center [101, 94] width 56 height 7
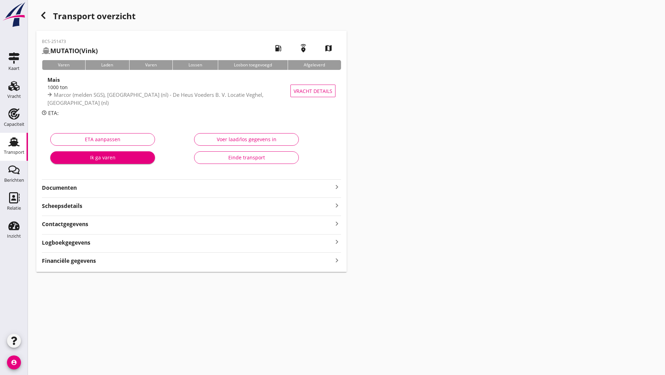
drag, startPoint x: 77, startPoint y: 189, endPoint x: 91, endPoint y: 191, distance: 14.1
click at [77, 189] on strong "Documenten" at bounding box center [187, 188] width 291 height 8
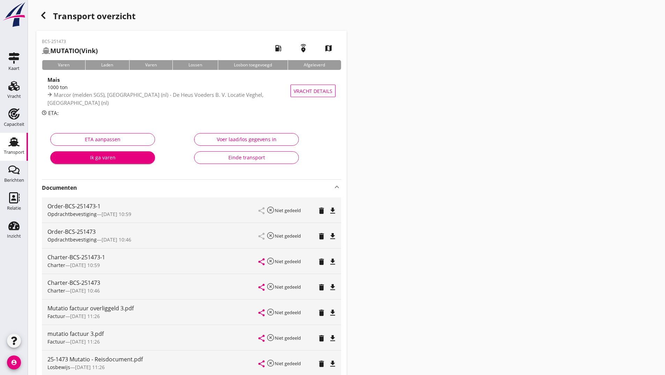
scroll to position [105, 0]
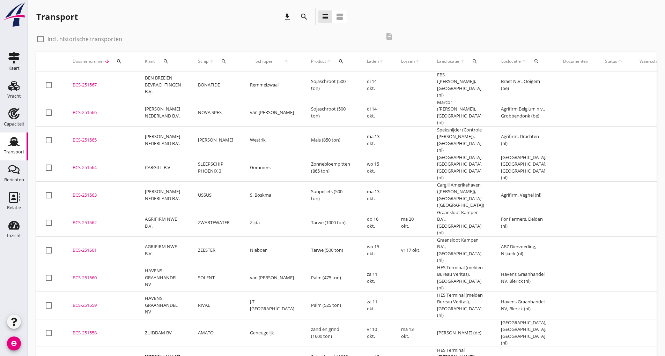
click at [306, 17] on icon "search" at bounding box center [304, 17] width 8 height 8
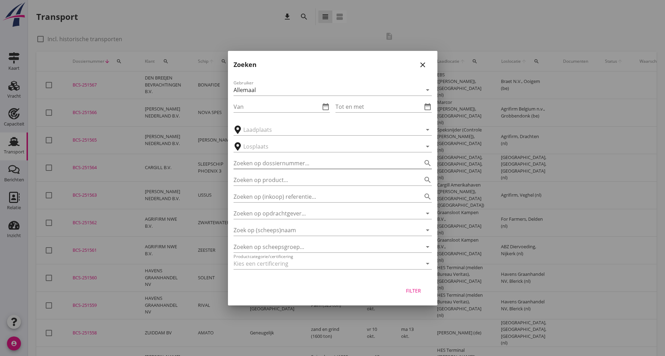
click at [297, 167] on input "Zoeken op dossiernummer..." at bounding box center [323, 163] width 179 height 11
type input "251468"
click at [409, 288] on div "Filter" at bounding box center [414, 290] width 20 height 7
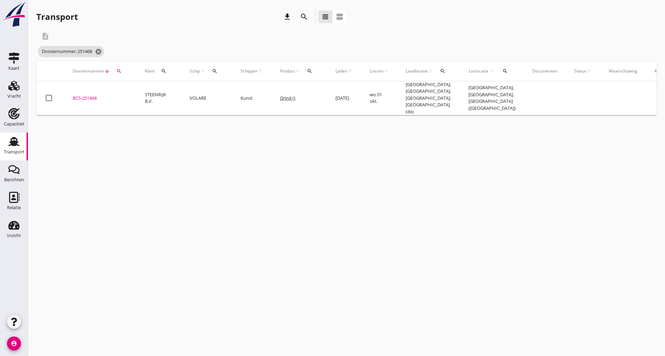
click at [93, 95] on div "BCS-251468" at bounding box center [101, 98] width 56 height 7
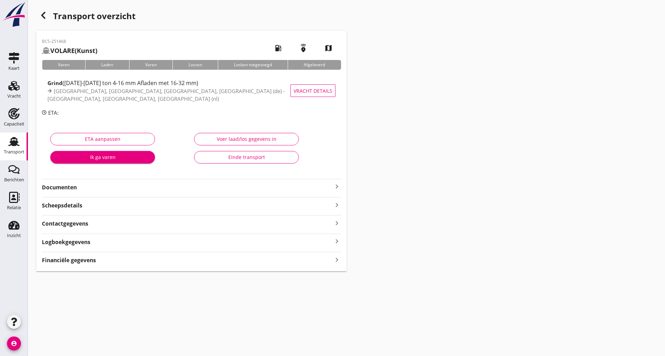
click at [77, 185] on strong "Documenten" at bounding box center [187, 188] width 291 height 8
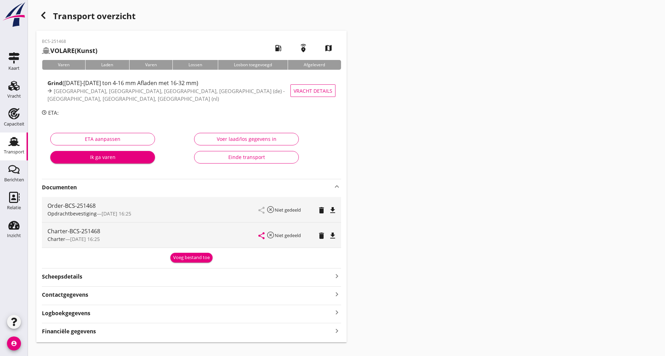
click at [185, 259] on div "Voeg bestand toe" at bounding box center [191, 257] width 37 height 7
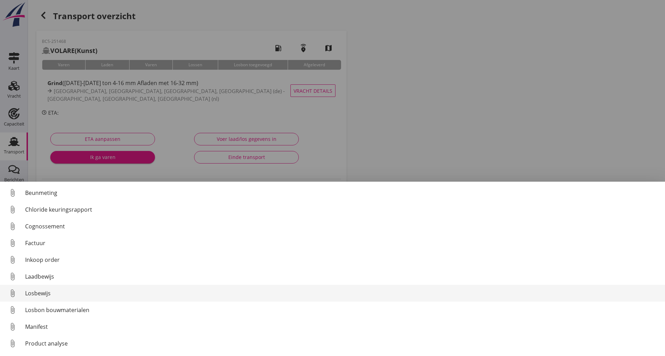
click at [46, 295] on div "Losbewijs" at bounding box center [342, 293] width 634 height 8
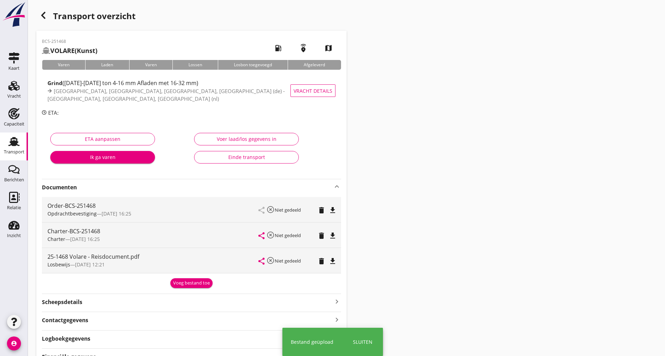
click at [184, 282] on div "Voeg bestand toe" at bounding box center [191, 283] width 37 height 7
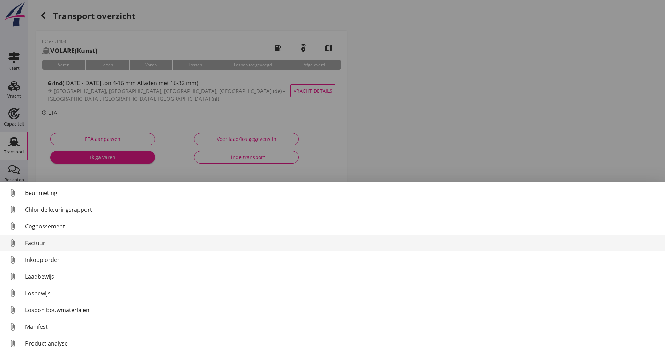
click at [44, 243] on div "Factuur" at bounding box center [342, 243] width 634 height 8
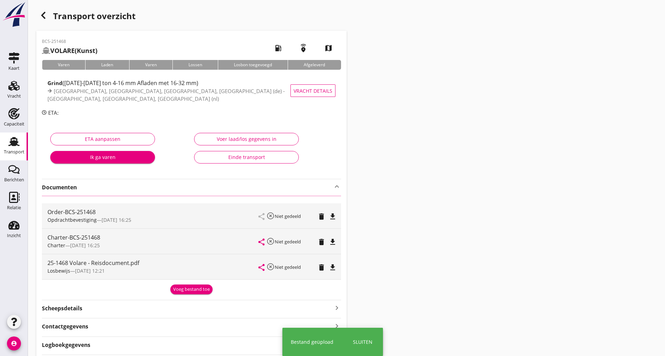
click at [45, 18] on icon "button" at bounding box center [43, 15] width 8 height 8
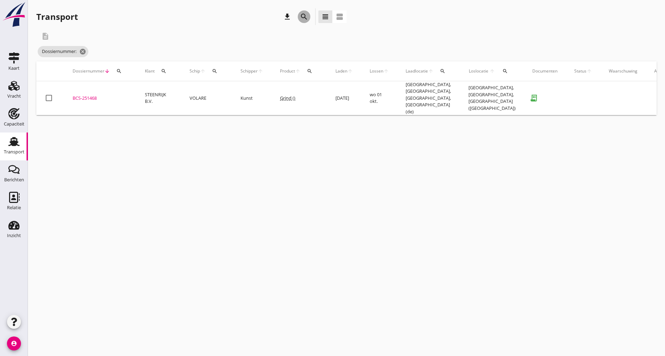
drag, startPoint x: 304, startPoint y: 19, endPoint x: 302, endPoint y: 24, distance: 5.8
click at [304, 21] on icon "search" at bounding box center [304, 17] width 8 height 8
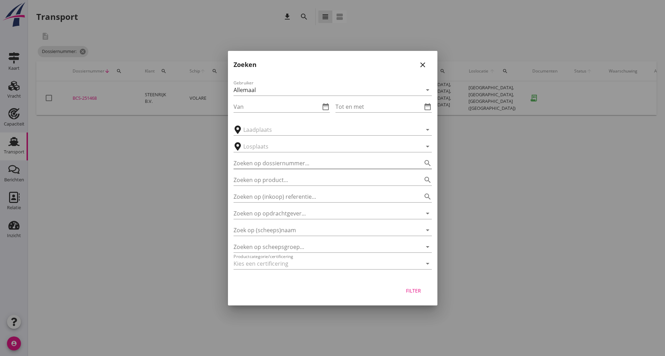
click at [247, 160] on input "Zoeken op dossiernummer..." at bounding box center [323, 163] width 179 height 11
type input "251505"
click at [420, 289] on div "Filter" at bounding box center [414, 290] width 20 height 7
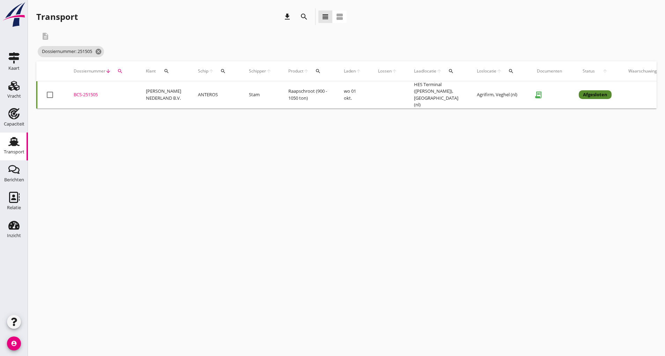
click at [97, 94] on div "BCS-251505" at bounding box center [102, 94] width 56 height 7
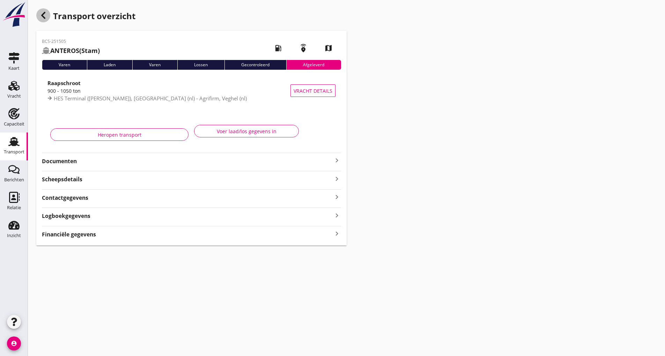
click at [46, 15] on icon "button" at bounding box center [43, 15] width 8 height 8
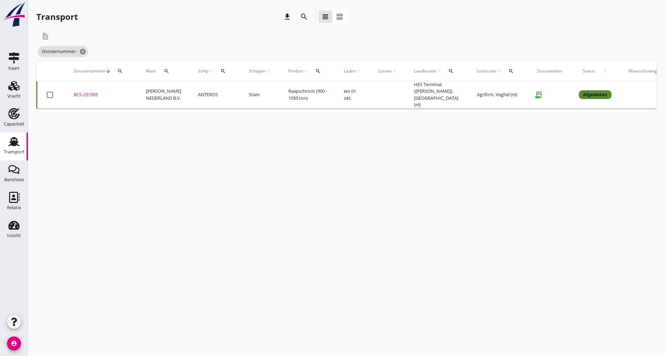
click at [306, 17] on icon "search" at bounding box center [304, 17] width 8 height 8
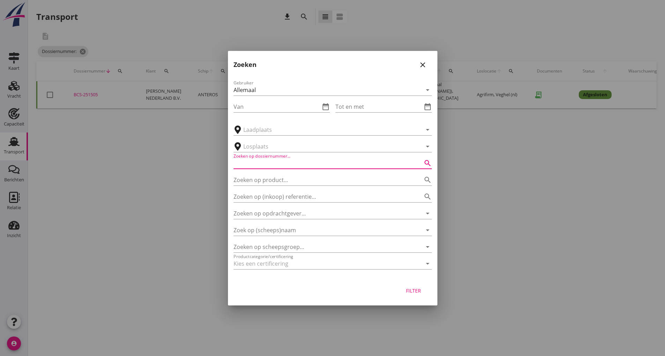
click at [306, 158] on input "Zoeken op dossiernummer..." at bounding box center [323, 163] width 179 height 11
type input "251504"
click at [424, 288] on button "Filter" at bounding box center [413, 291] width 31 height 13
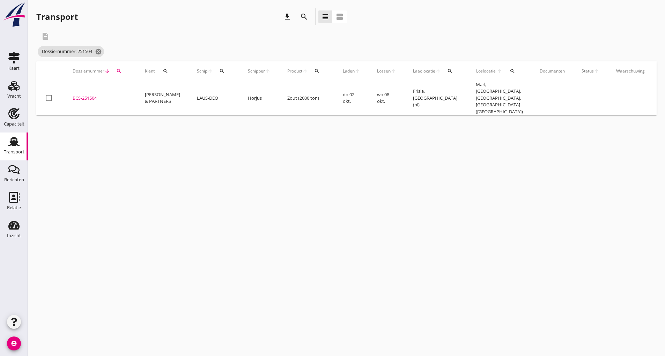
click at [89, 98] on div "BCS-251504" at bounding box center [101, 98] width 56 height 7
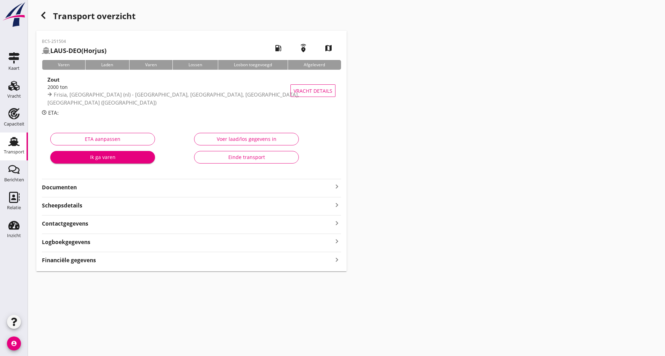
click at [68, 188] on strong "Documenten" at bounding box center [187, 188] width 291 height 8
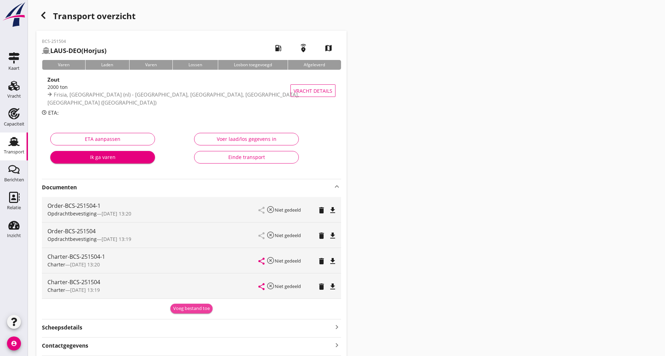
click at [197, 307] on div "Voeg bestand toe" at bounding box center [191, 308] width 37 height 7
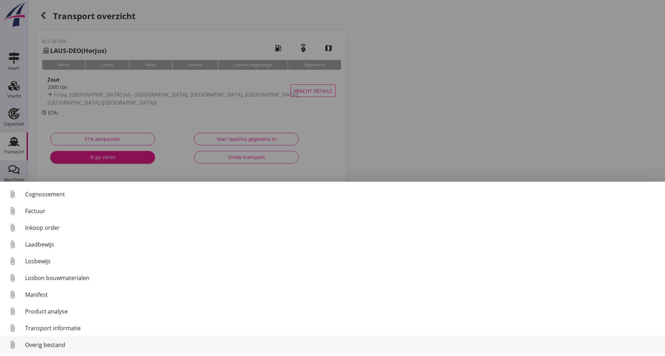
scroll to position [32, 0]
click at [63, 346] on div "Overig bestand" at bounding box center [342, 345] width 634 height 8
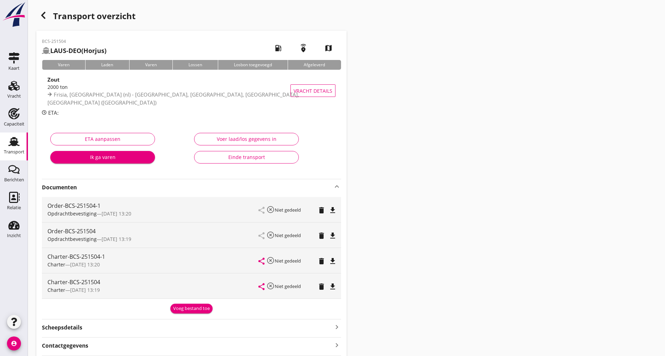
click at [180, 309] on div "Voeg bestand toe" at bounding box center [191, 308] width 37 height 7
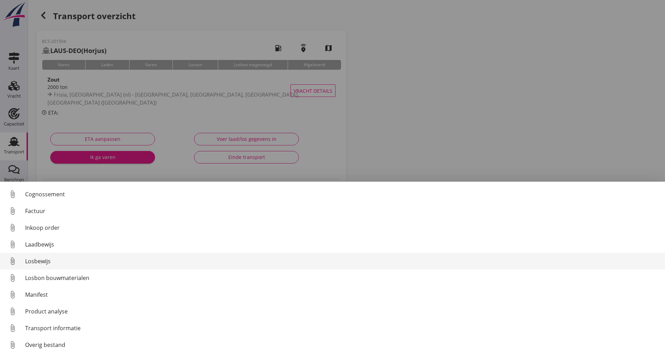
click at [49, 263] on div "Losbewijs" at bounding box center [342, 261] width 634 height 8
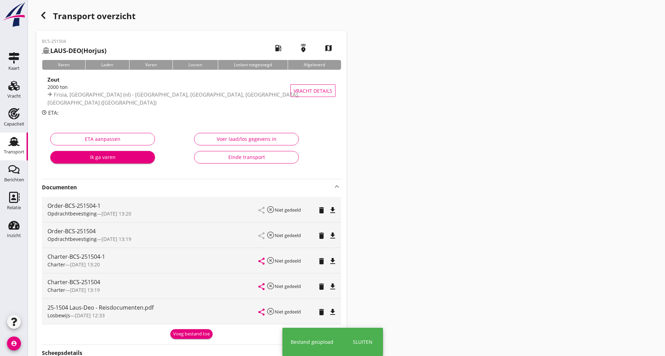
click at [179, 333] on div "Voeg bestand toe" at bounding box center [191, 334] width 37 height 7
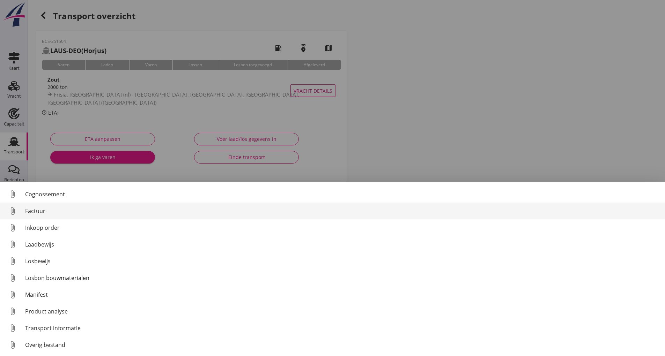
click at [43, 210] on div "Factuur" at bounding box center [342, 211] width 634 height 8
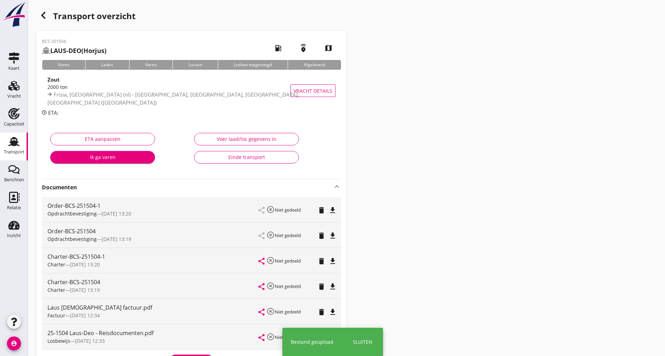
scroll to position [70, 0]
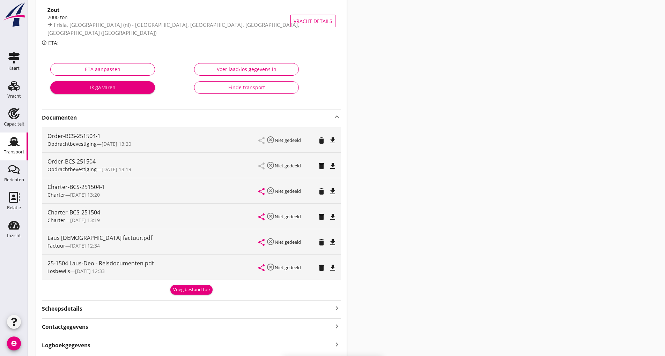
click at [184, 293] on div "Voeg bestand toe" at bounding box center [191, 290] width 37 height 7
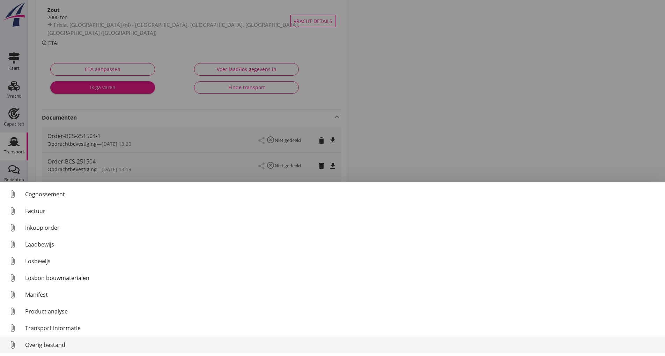
click at [66, 345] on div "Overig bestand" at bounding box center [342, 345] width 634 height 8
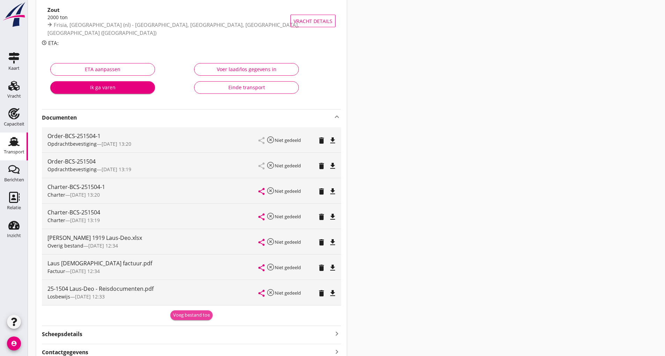
click at [185, 315] on div "Voeg bestand toe" at bounding box center [191, 315] width 37 height 7
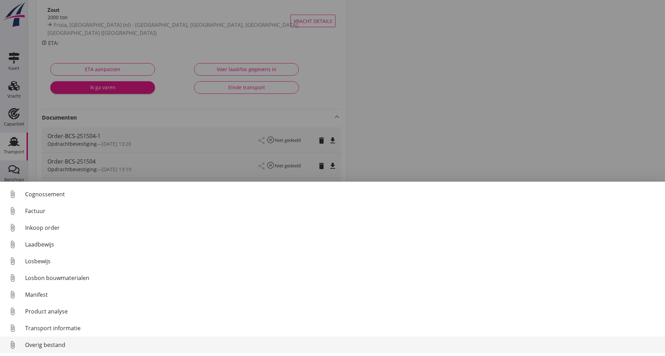
click at [51, 345] on div "Overig bestand" at bounding box center [342, 345] width 634 height 8
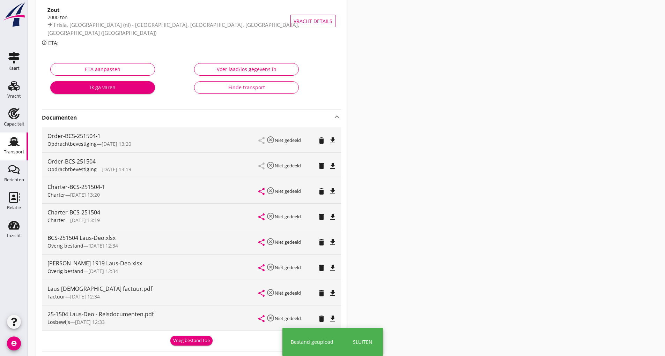
scroll to position [0, 0]
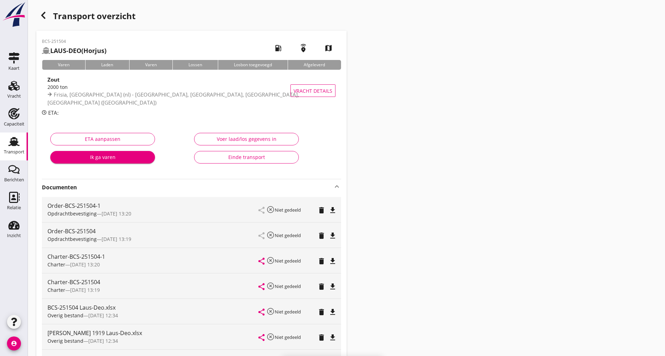
click at [42, 15] on use "button" at bounding box center [43, 15] width 4 height 7
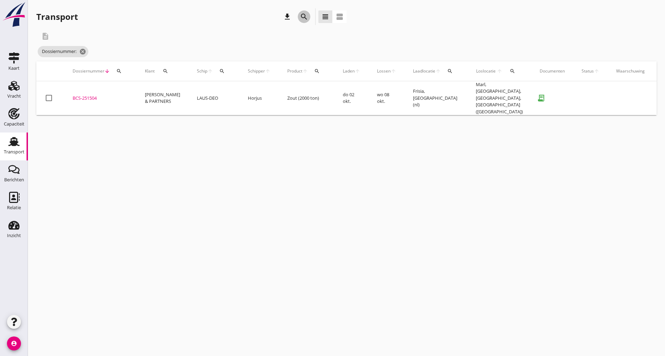
click at [303, 16] on icon "search" at bounding box center [304, 17] width 8 height 8
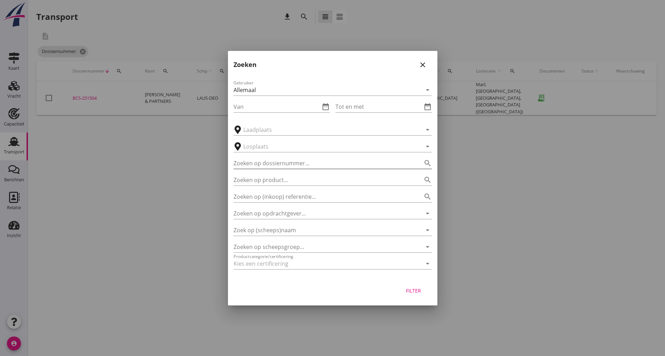
click at [259, 159] on input "Zoeken op dossiernummer..." at bounding box center [323, 163] width 179 height 11
type input "251522"
drag, startPoint x: 414, startPoint y: 288, endPoint x: 403, endPoint y: 291, distance: 11.4
click at [412, 290] on div "Filter" at bounding box center [414, 290] width 20 height 7
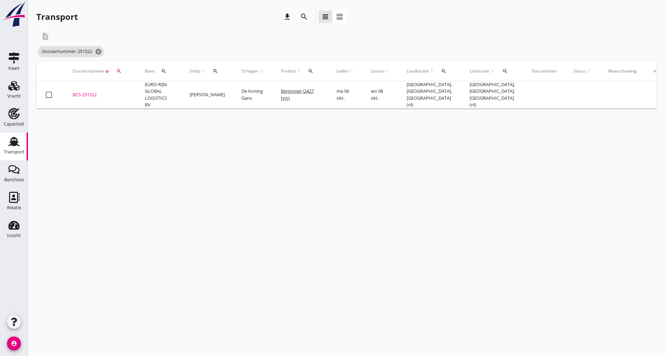
click at [90, 98] on div "BCS-251522" at bounding box center [101, 94] width 56 height 7
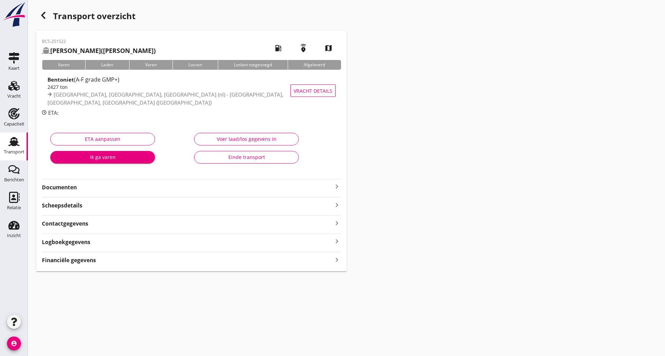
click at [70, 190] on strong "Documenten" at bounding box center [187, 188] width 291 height 8
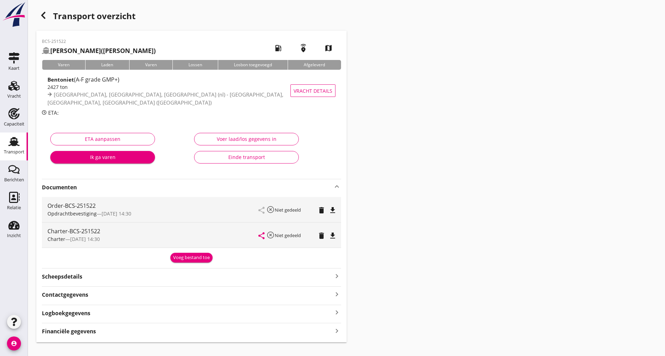
click at [188, 257] on div "Voeg bestand toe" at bounding box center [191, 257] width 37 height 7
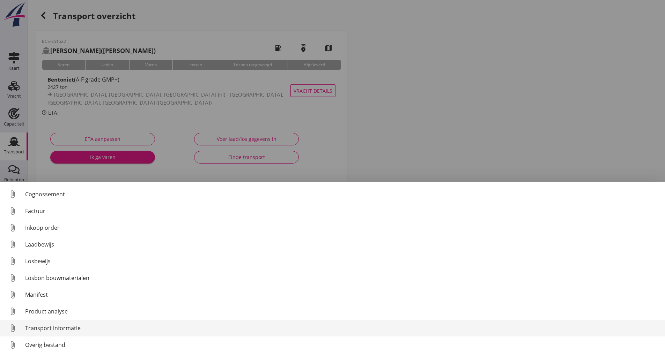
scroll to position [32, 0]
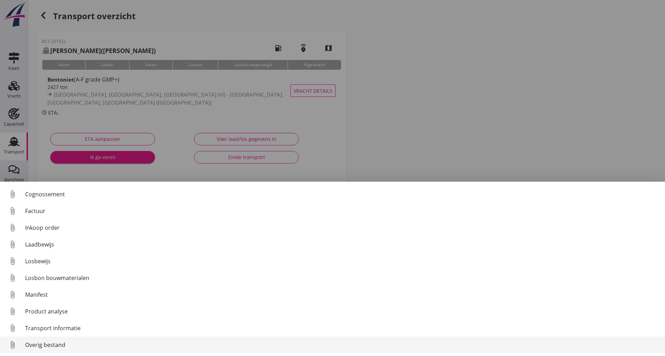
click at [60, 343] on div "Overig bestand" at bounding box center [342, 345] width 634 height 8
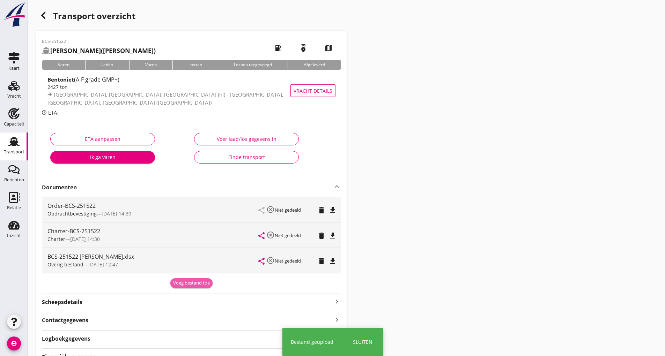
drag, startPoint x: 185, startPoint y: 285, endPoint x: 126, endPoint y: 293, distance: 59.2
click at [185, 285] on div "Voeg bestand toe" at bounding box center [191, 283] width 37 height 7
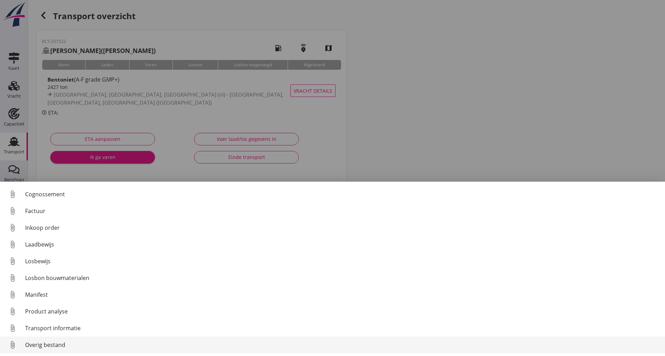
click at [62, 343] on div "Overig bestand" at bounding box center [342, 345] width 634 height 8
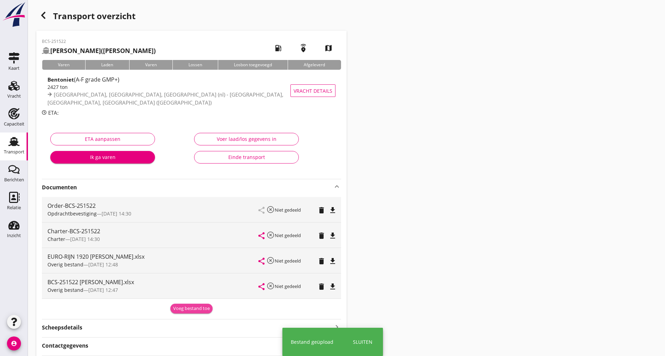
click at [185, 305] on div "Voeg bestand toe" at bounding box center [191, 308] width 37 height 7
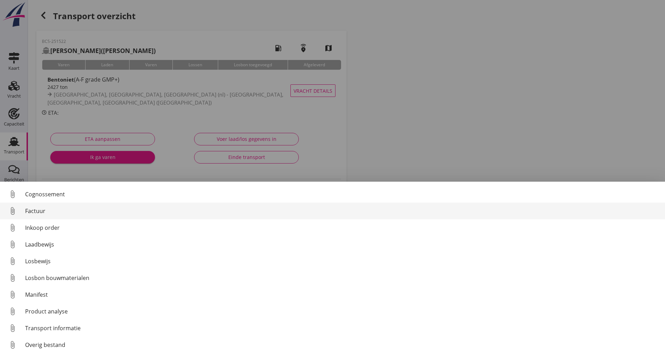
drag, startPoint x: 45, startPoint y: 209, endPoint x: 50, endPoint y: 210, distance: 5.3
click at [50, 210] on div "Factuur" at bounding box center [342, 211] width 634 height 8
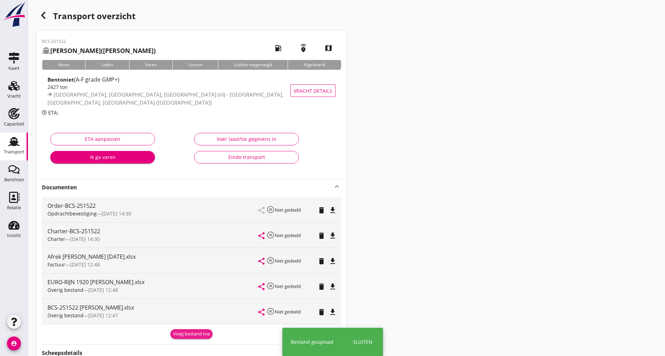
click at [180, 335] on div "Voeg bestand toe" at bounding box center [191, 334] width 37 height 7
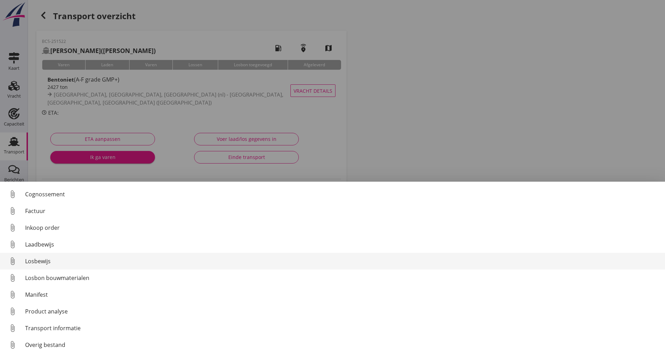
click at [54, 262] on div "Losbewijs" at bounding box center [342, 261] width 634 height 8
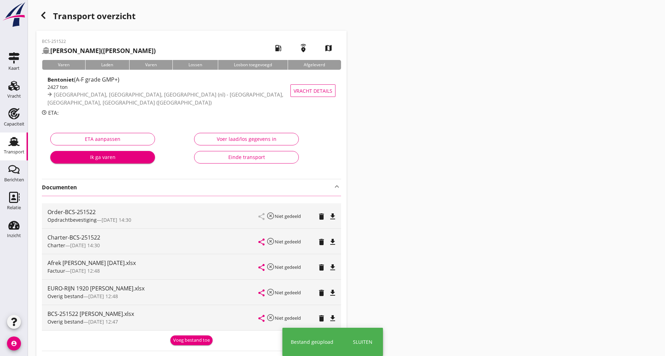
click at [47, 17] on icon "button" at bounding box center [43, 15] width 8 height 8
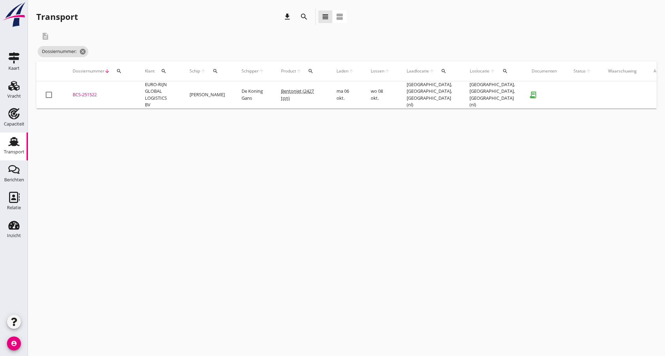
click at [301, 16] on icon "search" at bounding box center [304, 17] width 8 height 8
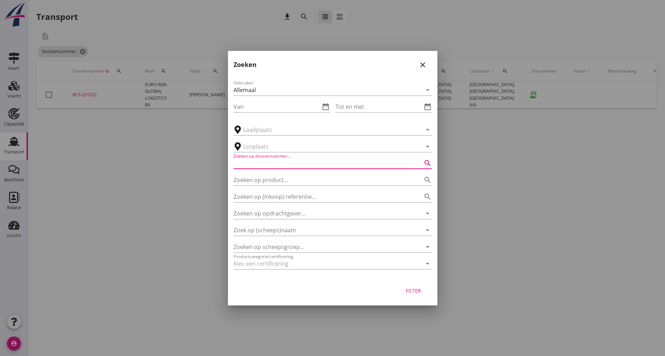
click at [250, 163] on input "Zoeken op dossiernummer..." at bounding box center [323, 163] width 179 height 11
type input "1"
type input "251464"
click at [413, 291] on div "Filter" at bounding box center [414, 290] width 20 height 7
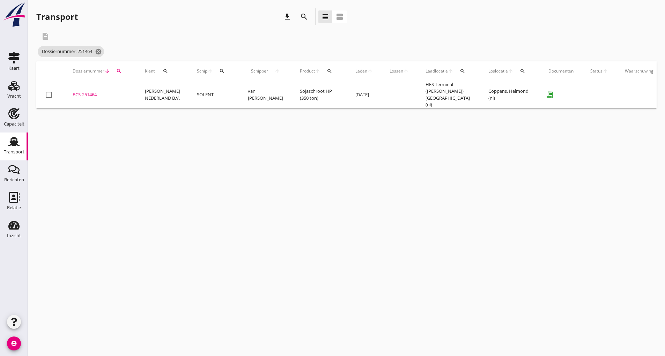
drag, startPoint x: 205, startPoint y: 92, endPoint x: 214, endPoint y: 97, distance: 10.0
click at [205, 92] on td "SOLENT" at bounding box center [214, 94] width 51 height 27
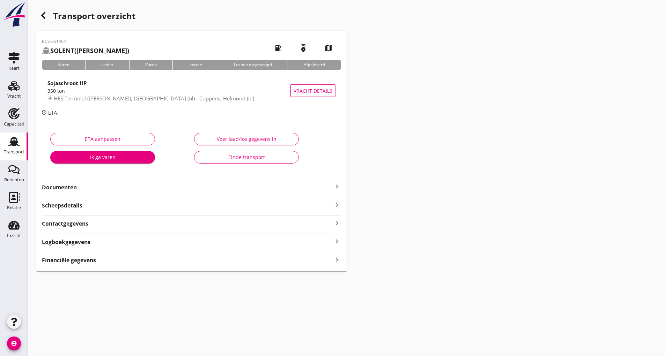
drag, startPoint x: 72, startPoint y: 187, endPoint x: 93, endPoint y: 193, distance: 21.9
click at [72, 187] on strong "Documenten" at bounding box center [187, 188] width 291 height 8
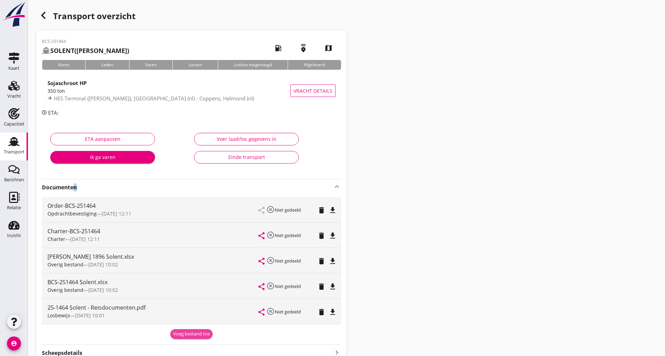
click at [190, 334] on div "Voeg bestand toe" at bounding box center [191, 334] width 37 height 7
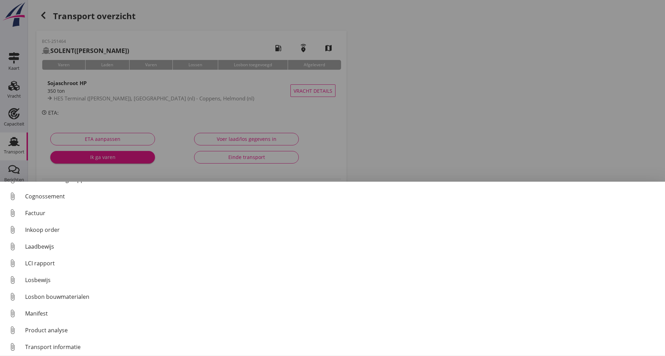
scroll to position [49, 0]
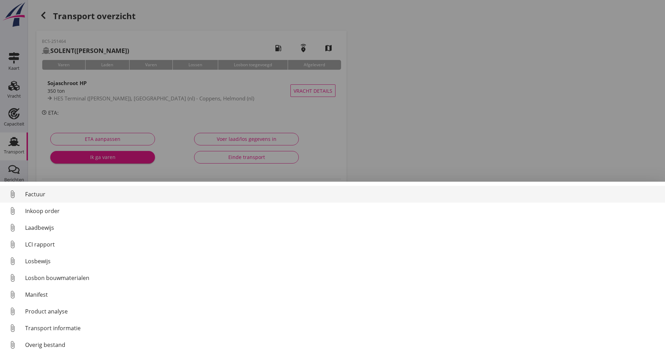
click at [42, 194] on div "Factuur" at bounding box center [342, 194] width 634 height 8
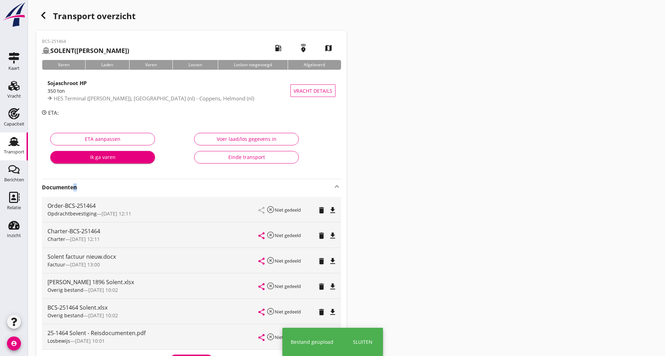
click at [44, 16] on icon "button" at bounding box center [43, 15] width 8 height 8
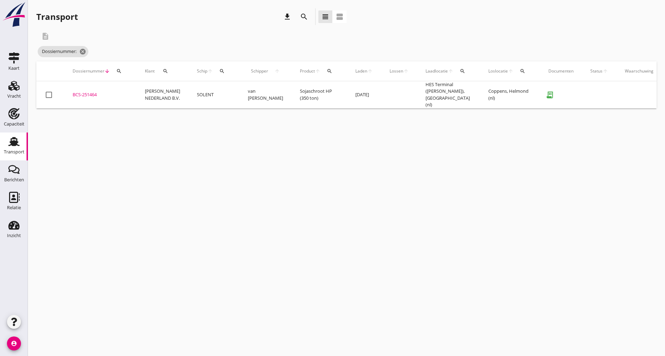
click at [90, 93] on div "BCS-251464" at bounding box center [101, 94] width 56 height 7
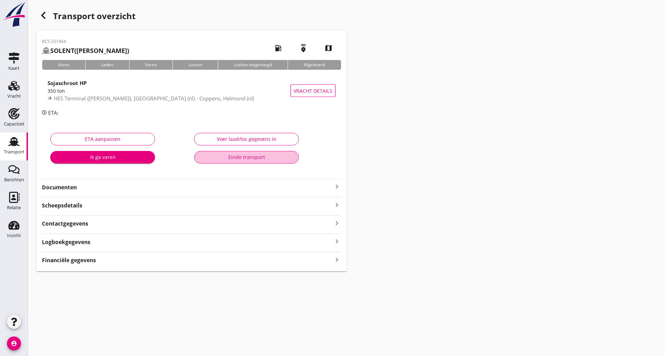
click at [229, 156] on div "Einde transport" at bounding box center [246, 157] width 93 height 7
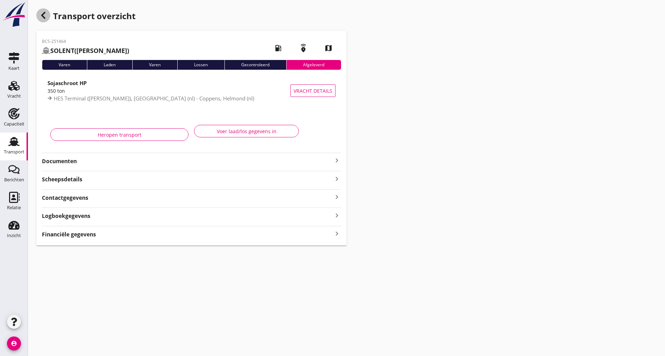
click at [45, 20] on div "button" at bounding box center [43, 15] width 14 height 14
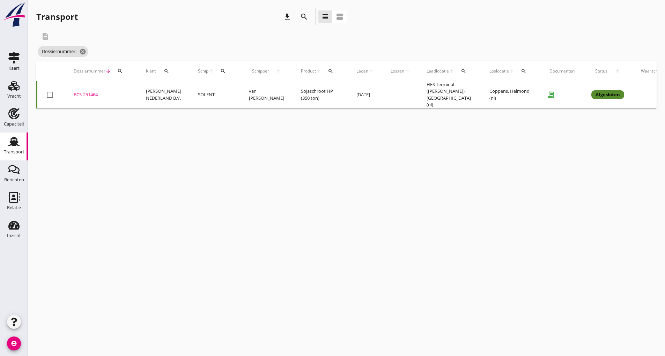
click at [307, 13] on icon "search" at bounding box center [304, 17] width 8 height 8
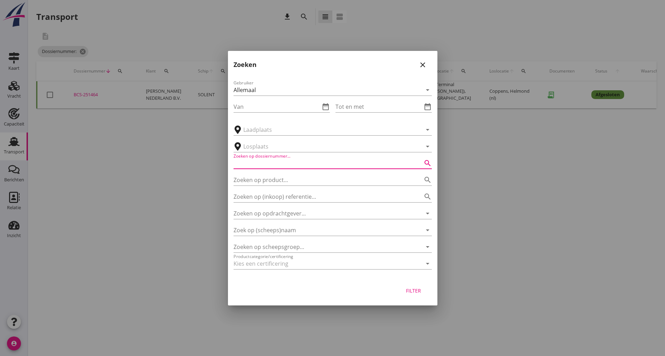
click at [250, 165] on input "Zoeken op dossiernummer..." at bounding box center [323, 163] width 179 height 11
type input "251459"
click at [414, 284] on div "Filter" at bounding box center [332, 292] width 209 height 27
click at [413, 293] on div "Filter" at bounding box center [414, 290] width 20 height 7
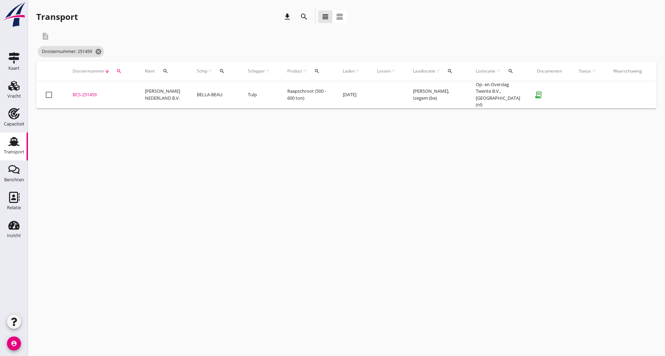
click at [93, 91] on div "BCS-251459" at bounding box center [101, 94] width 56 height 7
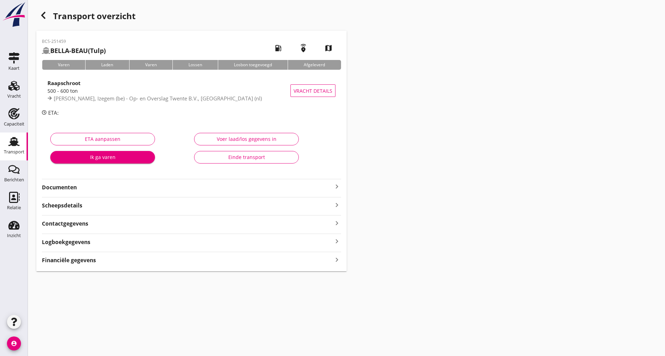
click at [216, 155] on div "Einde transport" at bounding box center [246, 157] width 93 height 7
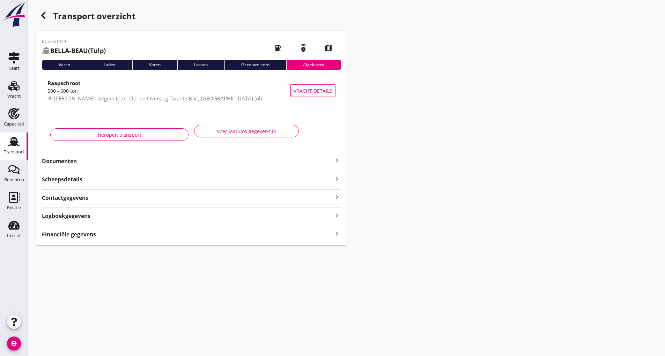
click at [45, 19] on icon "button" at bounding box center [43, 15] width 8 height 8
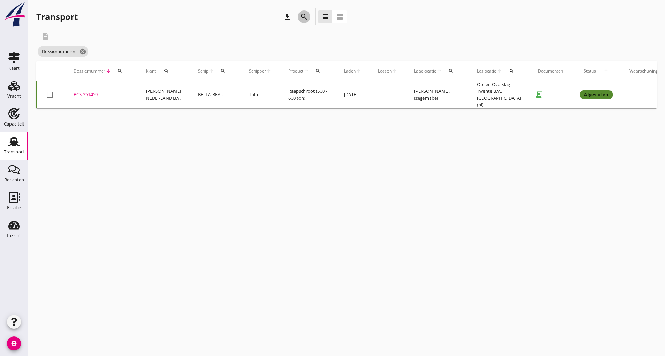
click at [305, 18] on icon "search" at bounding box center [304, 17] width 8 height 8
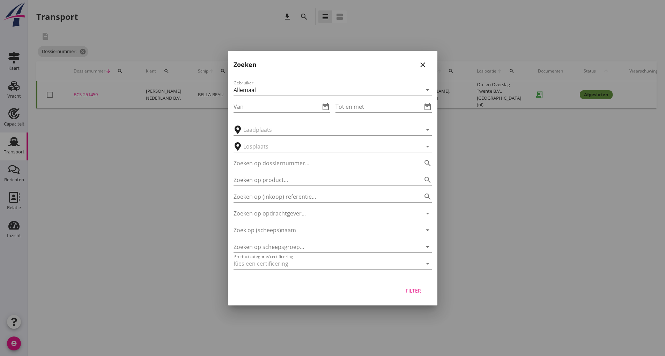
click at [273, 156] on div "Zoeken op dossiernummer... search" at bounding box center [333, 161] width 198 height 15
click at [269, 163] on input "Zoeken op dossiernummer..." at bounding box center [323, 163] width 179 height 11
type input "251466"
click at [414, 297] on div "Filter" at bounding box center [332, 292] width 209 height 27
click at [408, 290] on div "Filter" at bounding box center [414, 290] width 20 height 7
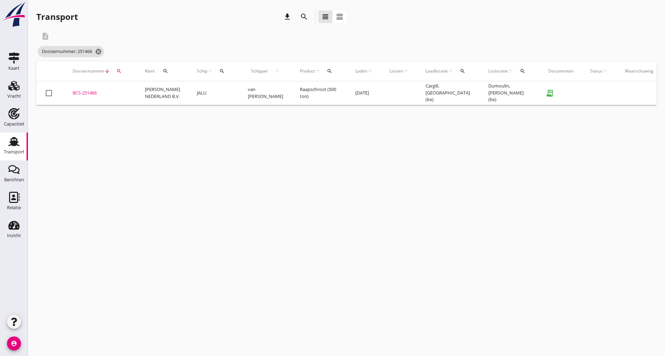
click at [98, 95] on div "BCS-251466" at bounding box center [101, 93] width 56 height 7
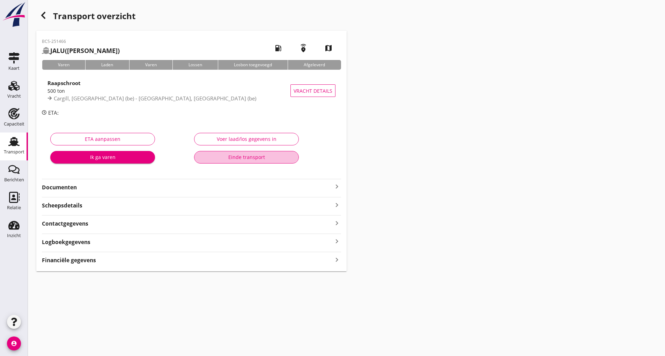
click at [222, 156] on div "Einde transport" at bounding box center [246, 157] width 93 height 7
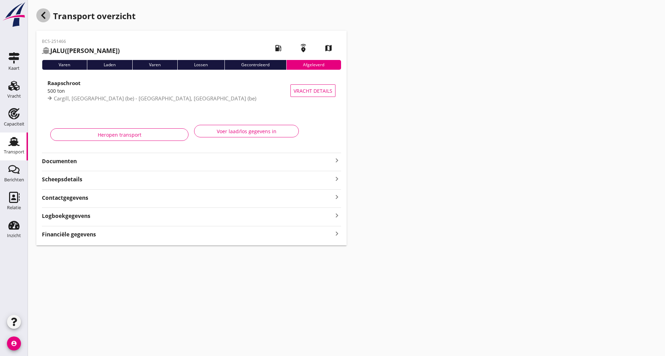
click at [45, 18] on use "button" at bounding box center [43, 15] width 4 height 7
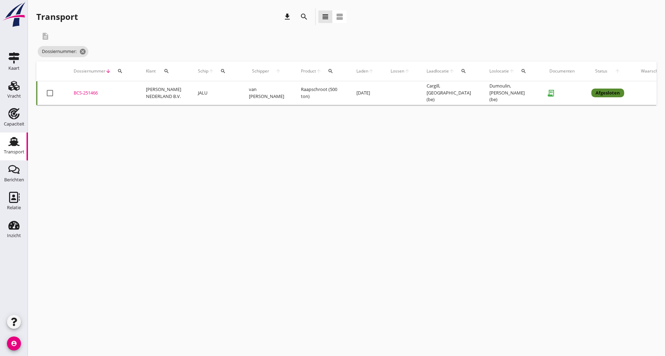
click at [302, 18] on icon "search" at bounding box center [304, 17] width 8 height 8
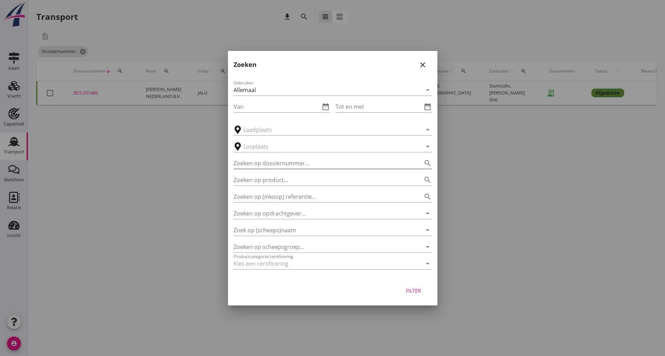
click at [288, 167] on input "Zoeken op dossiernummer..." at bounding box center [323, 163] width 179 height 11
type input "251473"
click at [421, 293] on div "Filter" at bounding box center [414, 290] width 20 height 7
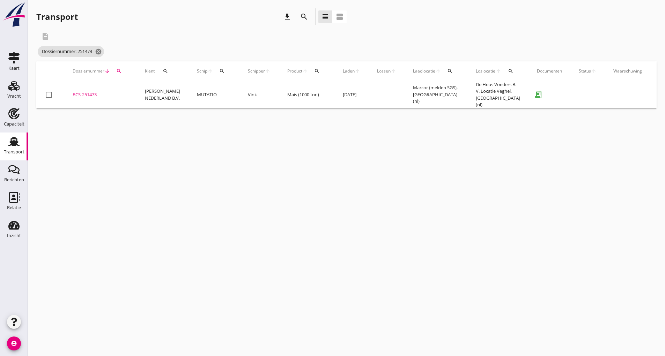
drag, startPoint x: 91, startPoint y: 92, endPoint x: 108, endPoint y: 94, distance: 16.2
click at [94, 93] on div "BCS-251473" at bounding box center [101, 94] width 56 height 7
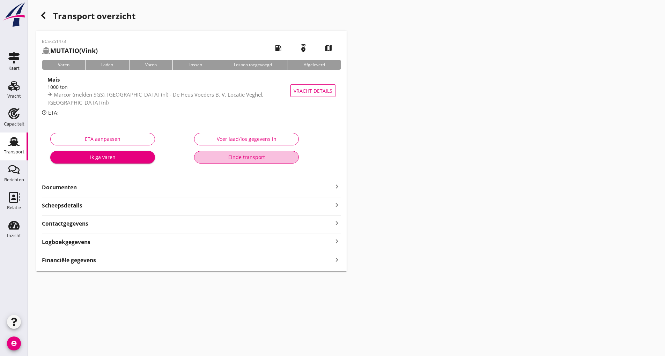
click at [226, 160] on div "Einde transport" at bounding box center [246, 157] width 93 height 7
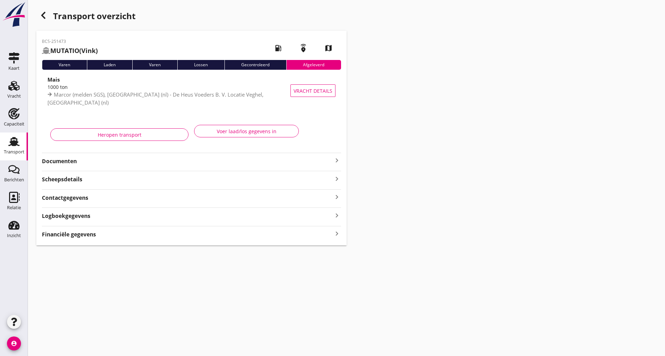
click at [47, 21] on div "button" at bounding box center [43, 15] width 14 height 14
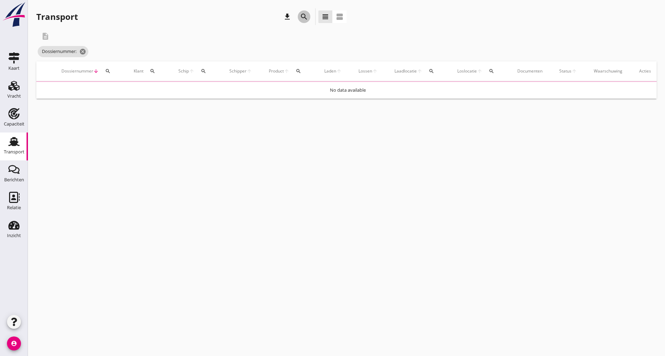
click at [306, 16] on icon "search" at bounding box center [304, 17] width 8 height 8
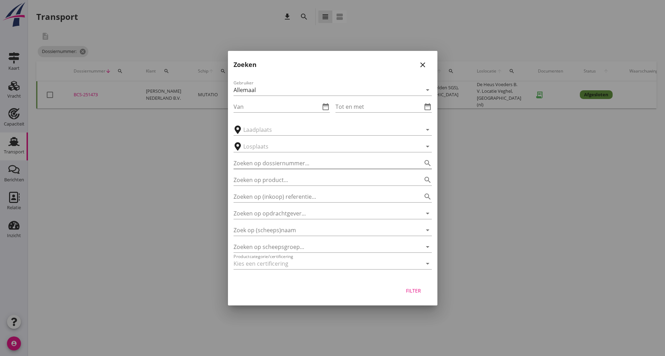
click at [283, 165] on input "Zoeken op dossiernummer..." at bounding box center [323, 163] width 179 height 11
type input "251487"
click at [413, 294] on div "Filter" at bounding box center [414, 290] width 20 height 7
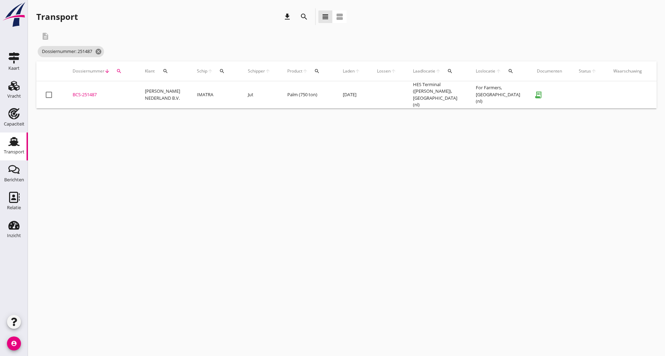
drag, startPoint x: 91, startPoint y: 90, endPoint x: 107, endPoint y: 104, distance: 21.5
click at [94, 92] on div "BCS-251487" at bounding box center [101, 94] width 56 height 7
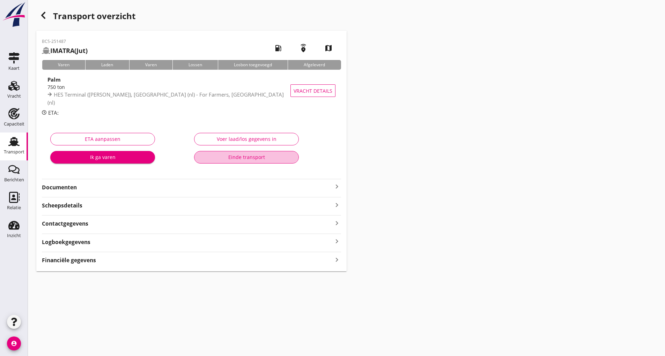
click at [235, 156] on div "Einde transport" at bounding box center [246, 157] width 93 height 7
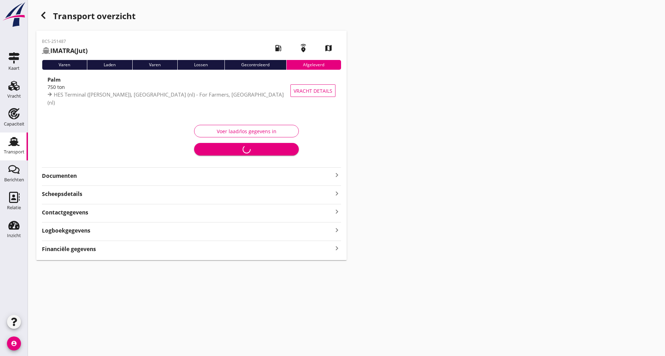
click at [40, 14] on icon "button" at bounding box center [43, 15] width 8 height 8
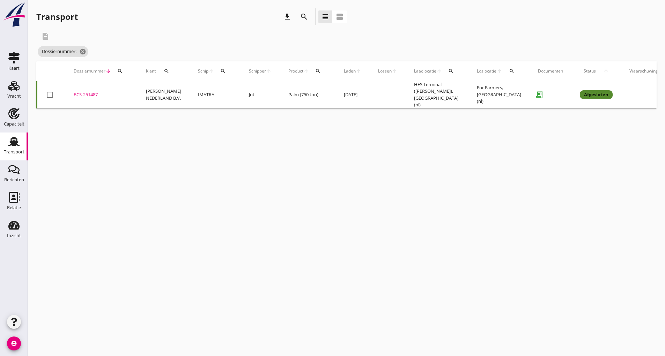
click at [306, 13] on icon "search" at bounding box center [304, 17] width 8 height 8
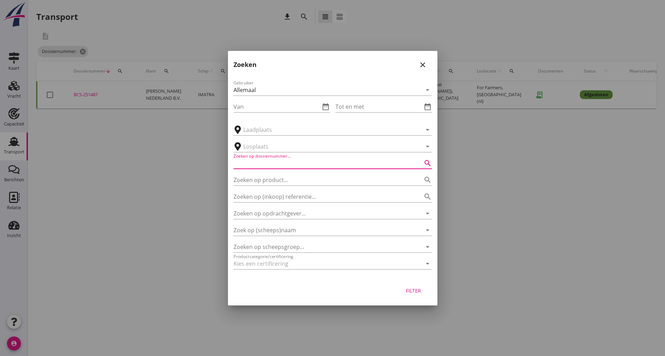
click at [282, 166] on input "Zoeken op dossiernummer..." at bounding box center [323, 163] width 179 height 11
type input "251493"
click at [420, 290] on div "Filter" at bounding box center [414, 290] width 20 height 7
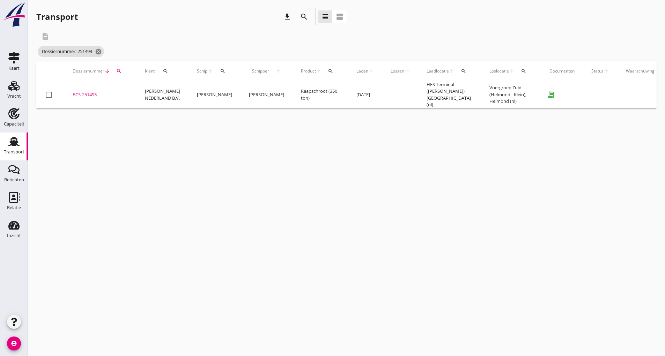
click at [94, 94] on div "BCS-251493" at bounding box center [101, 94] width 56 height 7
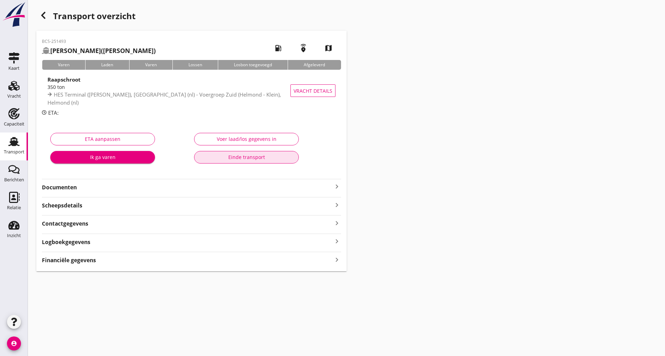
click at [228, 159] on div "Einde transport" at bounding box center [246, 157] width 93 height 7
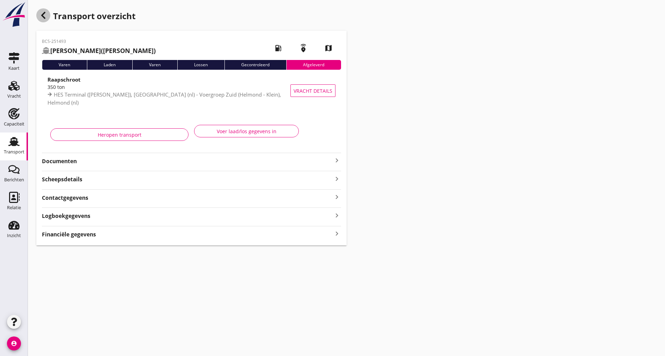
click at [38, 14] on div "button" at bounding box center [43, 15] width 14 height 14
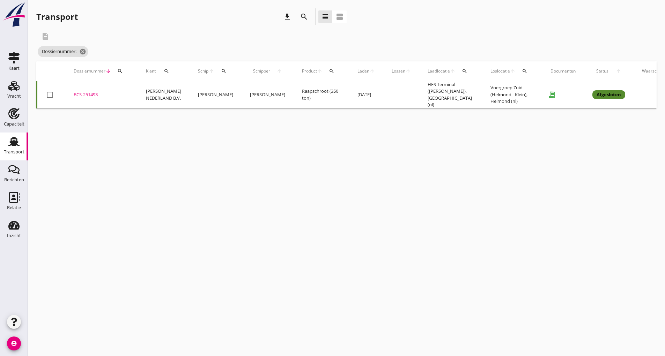
click at [298, 14] on div "search" at bounding box center [304, 17] width 13 height 8
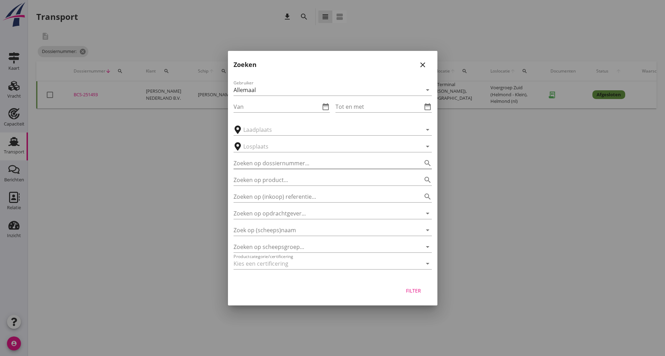
click at [282, 161] on input "Zoeken op dossiernummer..." at bounding box center [323, 163] width 179 height 11
type input "251498"
click at [419, 294] on div "Filter" at bounding box center [414, 290] width 20 height 7
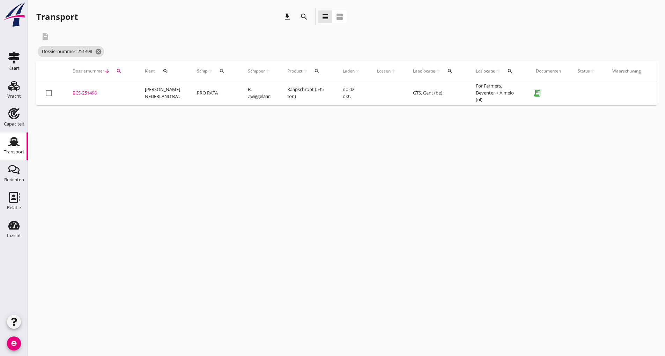
click at [95, 92] on div "BCS-251498" at bounding box center [101, 93] width 56 height 7
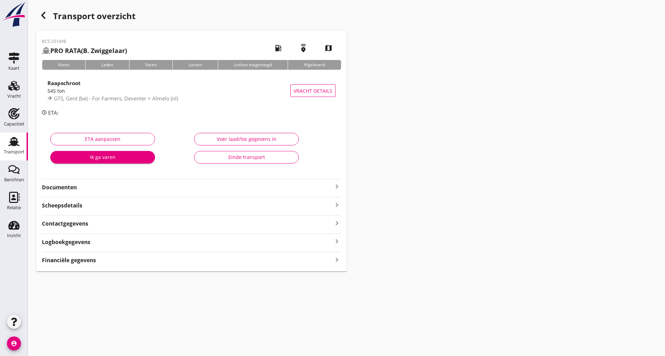
click at [212, 161] on button "Einde transport" at bounding box center [246, 157] width 105 height 13
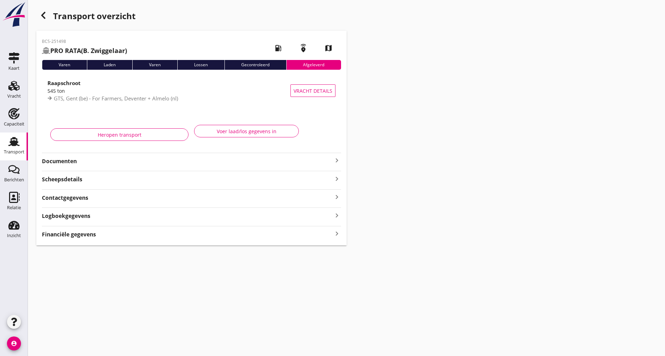
click at [42, 14] on icon "button" at bounding box center [43, 15] width 8 height 8
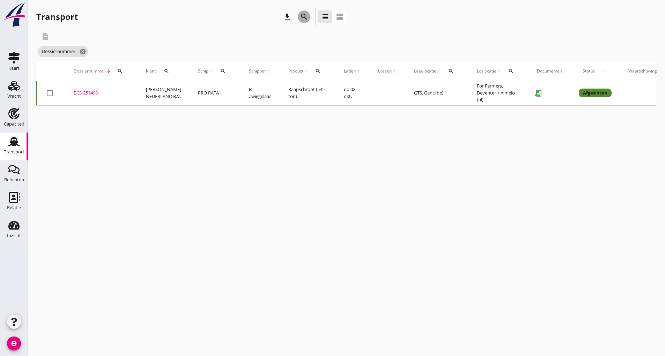
drag, startPoint x: 304, startPoint y: 17, endPoint x: 295, endPoint y: 81, distance: 65.2
click at [303, 18] on icon "search" at bounding box center [304, 17] width 8 height 8
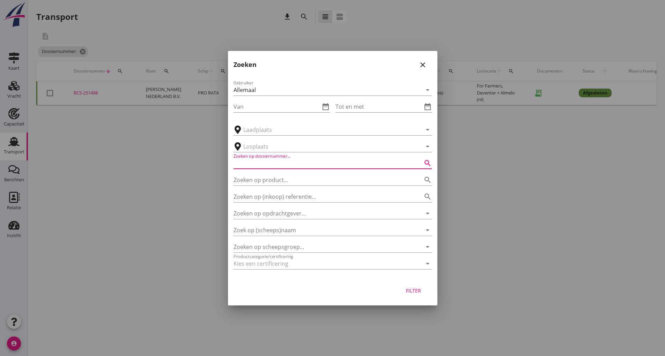
click at [285, 160] on input "Zoeken op dossiernummer..." at bounding box center [323, 163] width 179 height 11
type input "251499"
click at [414, 293] on div "Filter" at bounding box center [414, 290] width 20 height 7
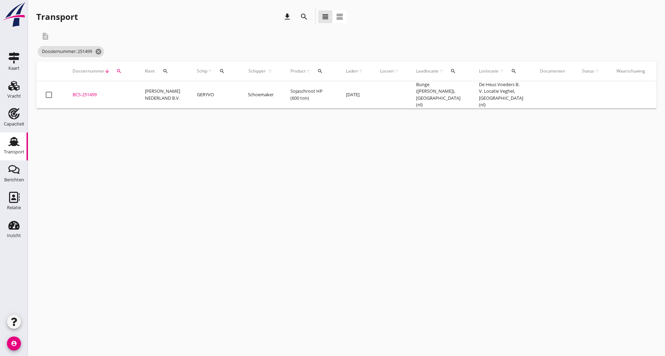
click at [90, 93] on div "BCS-251499" at bounding box center [101, 94] width 56 height 7
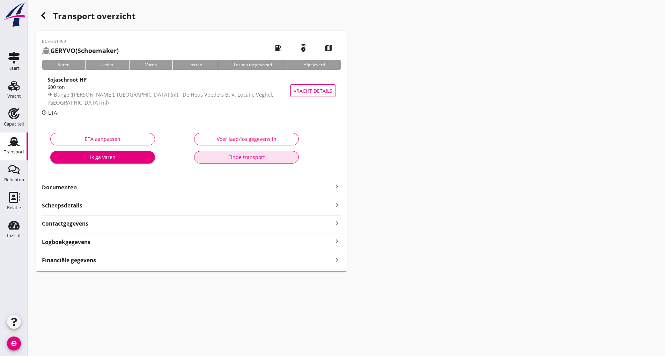
drag, startPoint x: 216, startPoint y: 156, endPoint x: 203, endPoint y: 165, distance: 15.1
click at [215, 157] on div "Einde transport" at bounding box center [246, 157] width 93 height 7
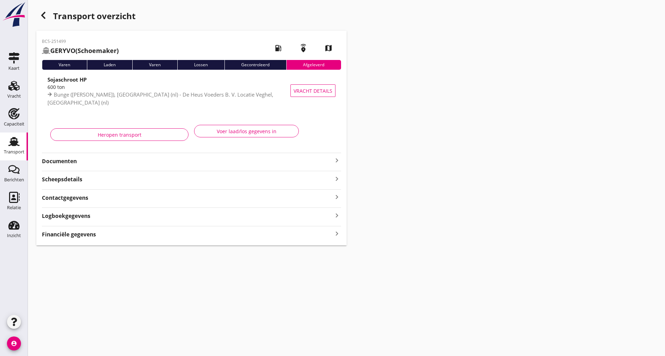
click at [42, 12] on icon "button" at bounding box center [43, 15] width 8 height 8
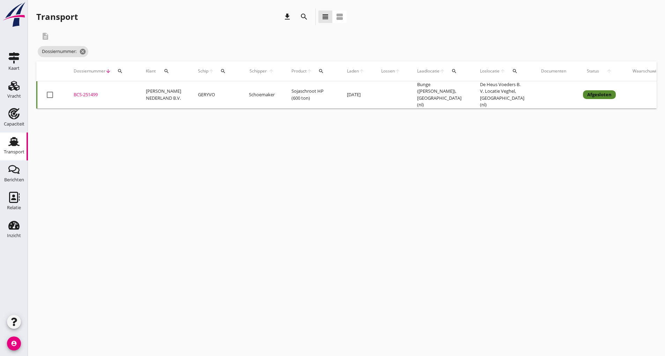
click at [303, 16] on icon "search" at bounding box center [304, 17] width 8 height 8
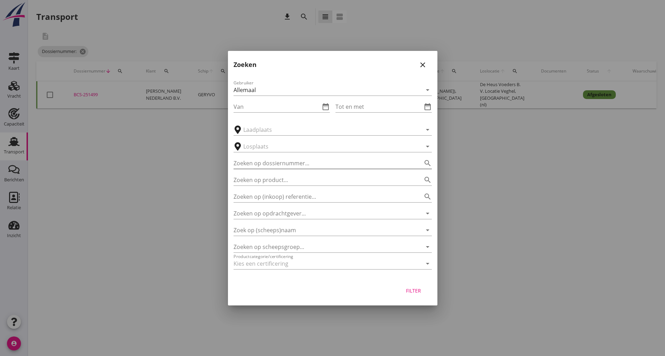
click at [295, 163] on input "Zoeken op dossiernummer..." at bounding box center [323, 163] width 179 height 11
type input "251512"
click at [419, 294] on div "Filter" at bounding box center [414, 290] width 20 height 7
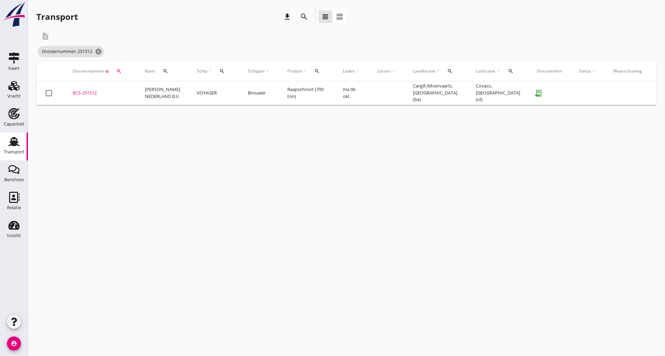
click at [91, 93] on div "BCS-251512" at bounding box center [101, 93] width 56 height 7
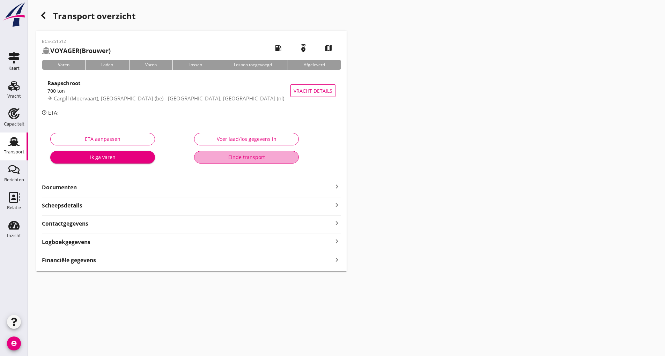
click at [232, 154] on div "Einde transport" at bounding box center [246, 157] width 93 height 7
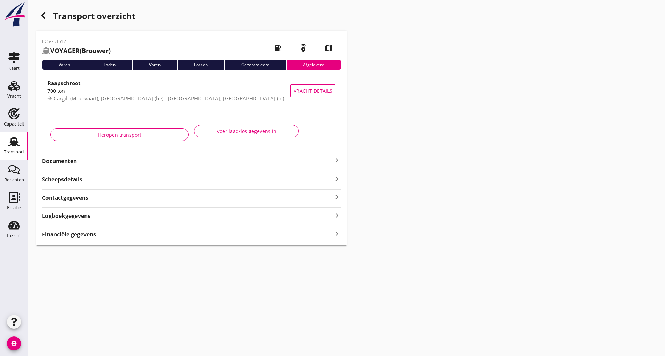
click at [43, 14] on icon "button" at bounding box center [43, 15] width 8 height 8
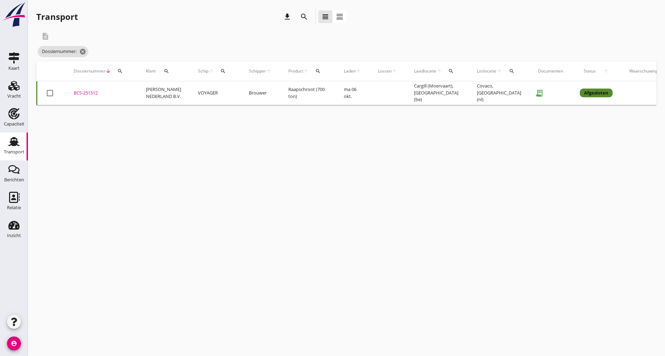
click at [303, 15] on icon "search" at bounding box center [304, 17] width 8 height 8
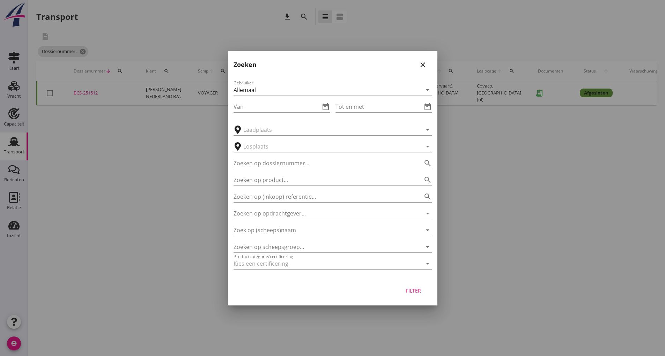
click at [279, 151] on input "text" at bounding box center [327, 146] width 169 height 11
click at [276, 163] on input "Zoeken op dossiernummer..." at bounding box center [323, 163] width 179 height 11
type input "251491"
click at [413, 296] on button "Filter" at bounding box center [413, 291] width 31 height 13
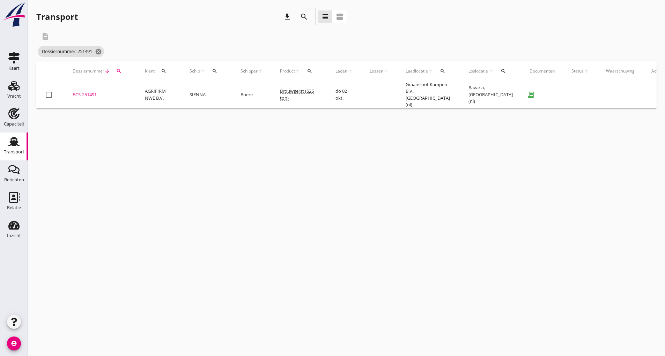
drag, startPoint x: 94, startPoint y: 94, endPoint x: 119, endPoint y: 103, distance: 26.2
click at [94, 94] on div "BCS-251491" at bounding box center [101, 94] width 56 height 7
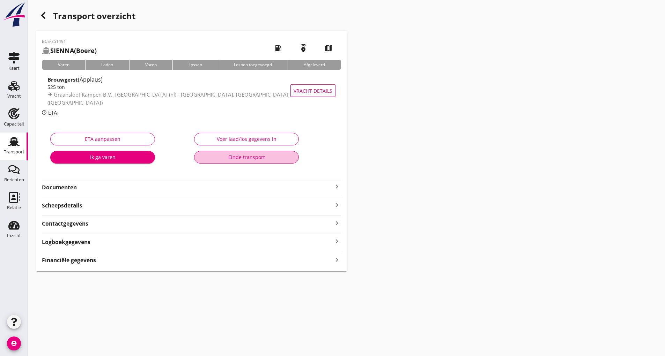
click at [246, 162] on button "Einde transport" at bounding box center [246, 157] width 105 height 13
